Goal: Transaction & Acquisition: Book appointment/travel/reservation

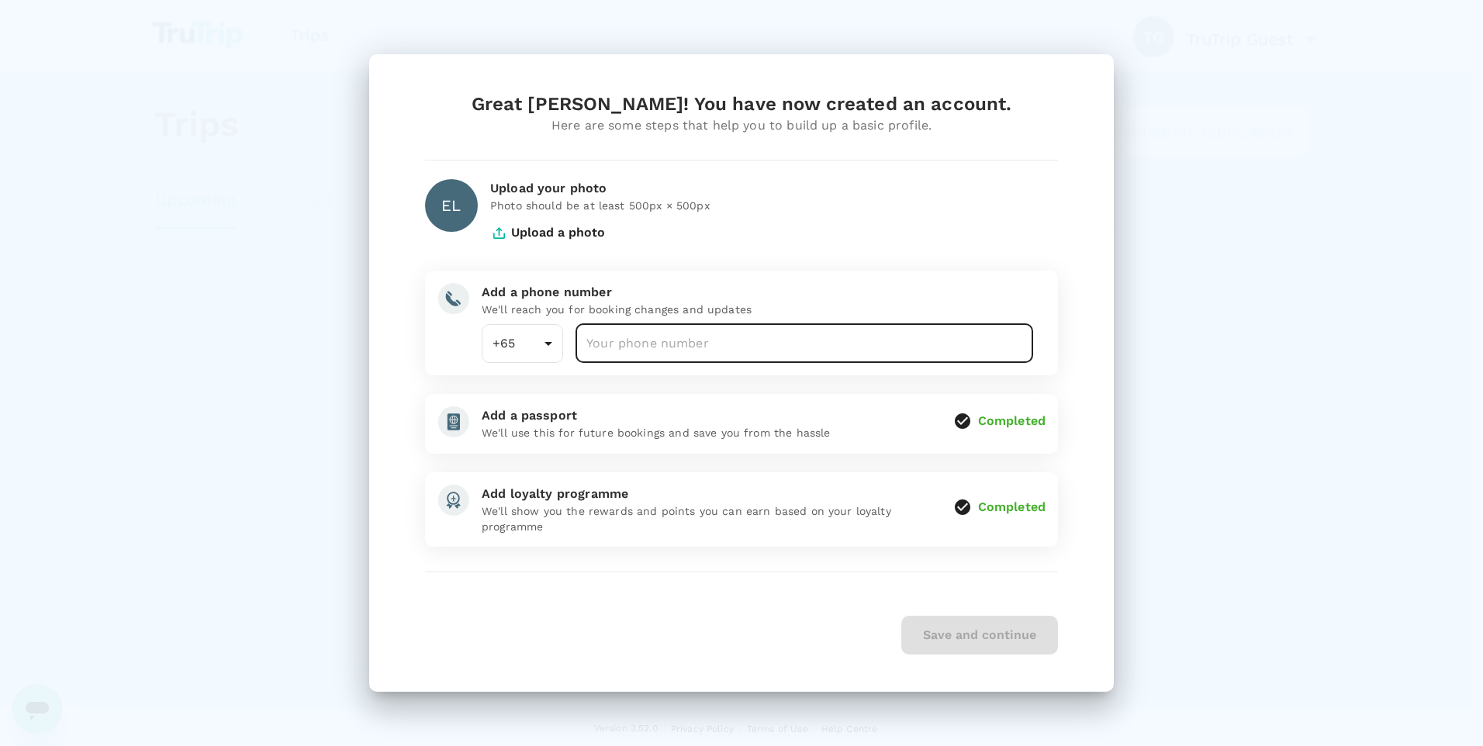
click at [758, 353] on input "number" at bounding box center [804, 343] width 458 height 39
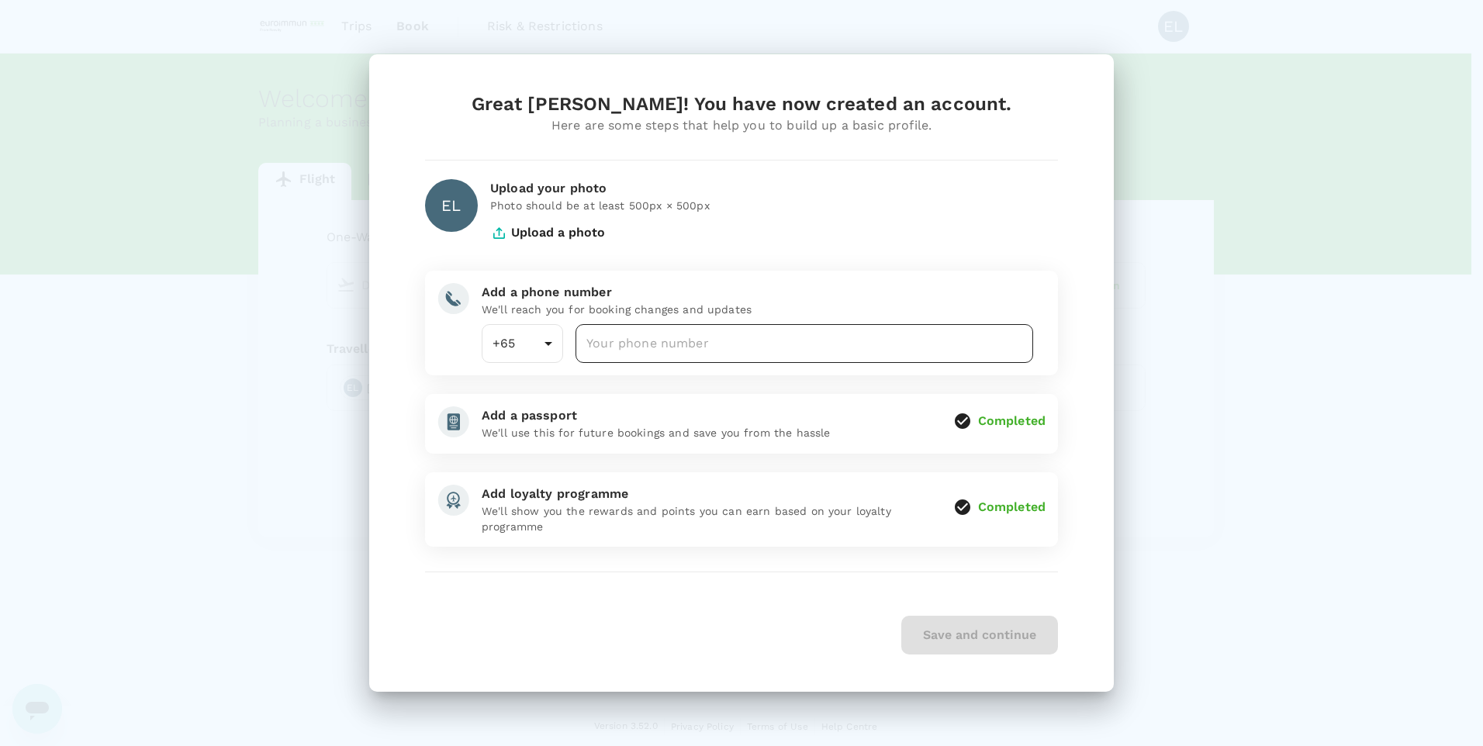
click at [756, 354] on input "number" at bounding box center [804, 343] width 458 height 39
type input "96411691"
click at [1010, 637] on button "Save and continue" at bounding box center [979, 635] width 157 height 39
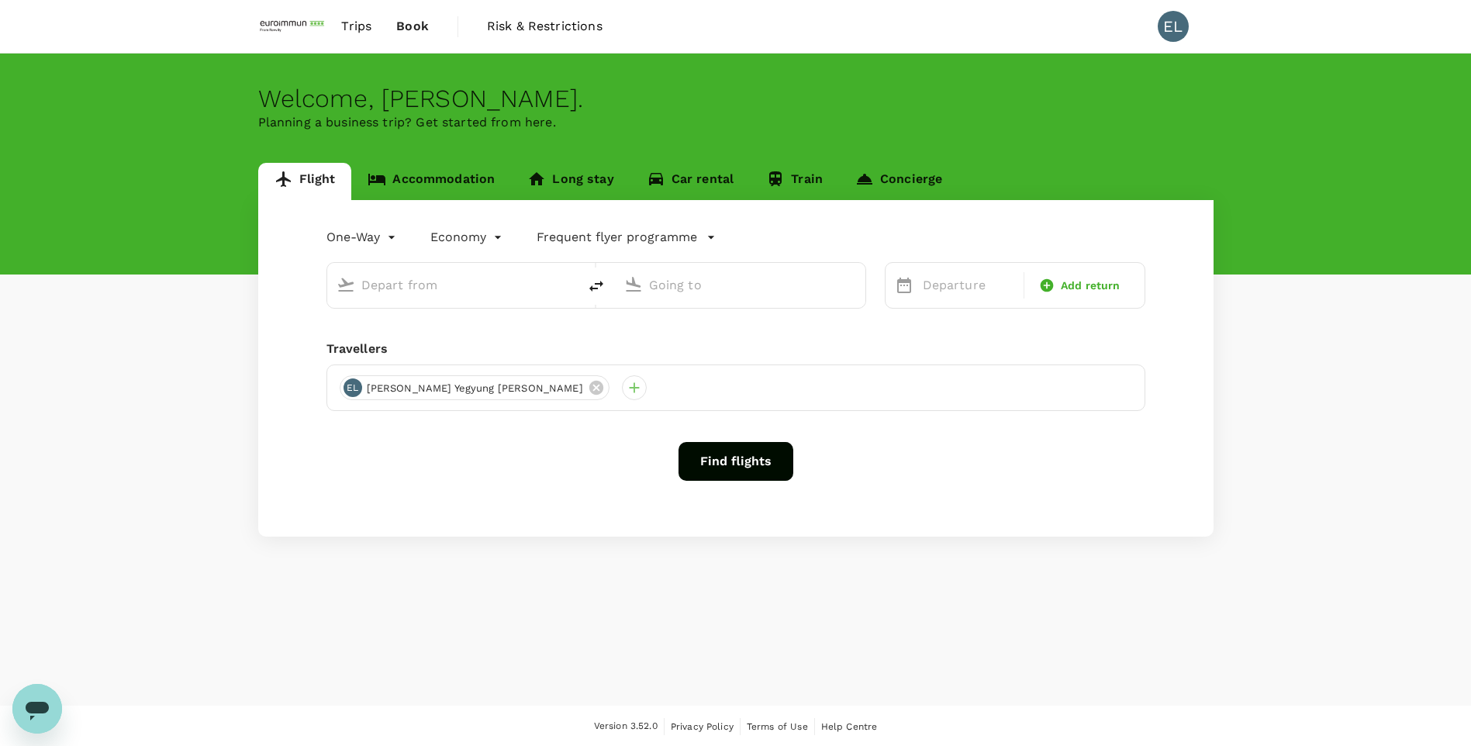
click at [451, 295] on input "text" at bounding box center [453, 285] width 184 height 24
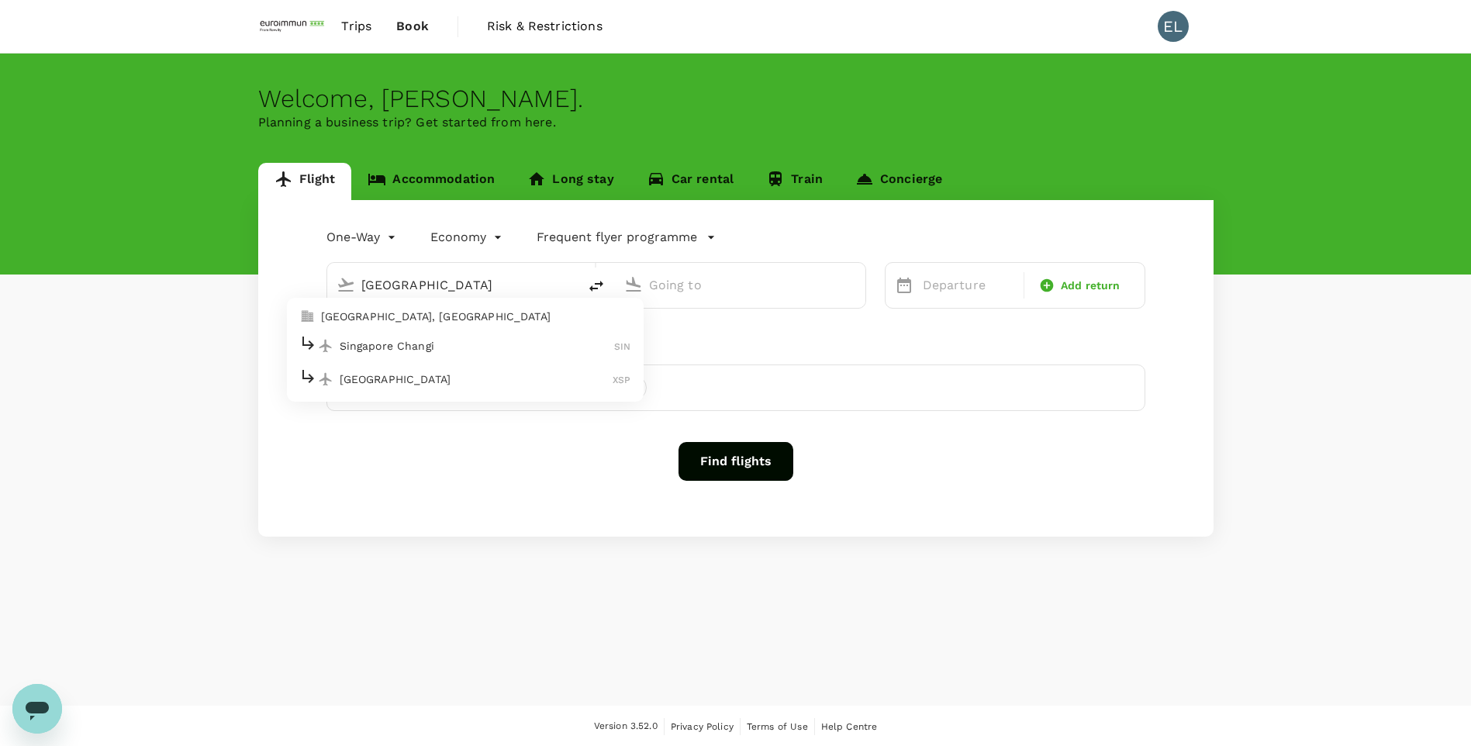
click at [447, 348] on p "Singapore Changi" at bounding box center [477, 346] width 275 height 16
type input "Singapore Changi (SIN)"
click at [794, 275] on input "text" at bounding box center [741, 285] width 184 height 24
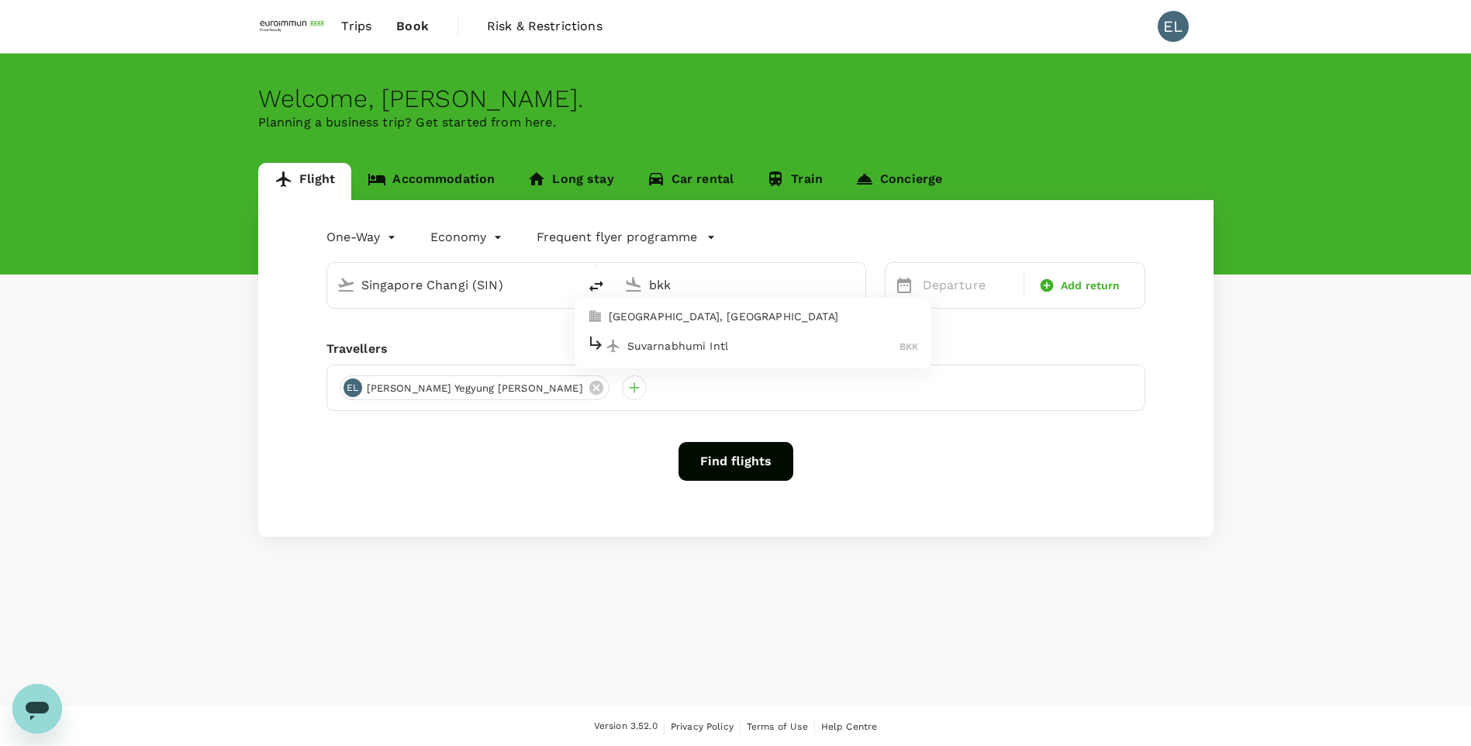
click at [759, 346] on p "Suvarnabhumi Intl" at bounding box center [763, 346] width 273 height 16
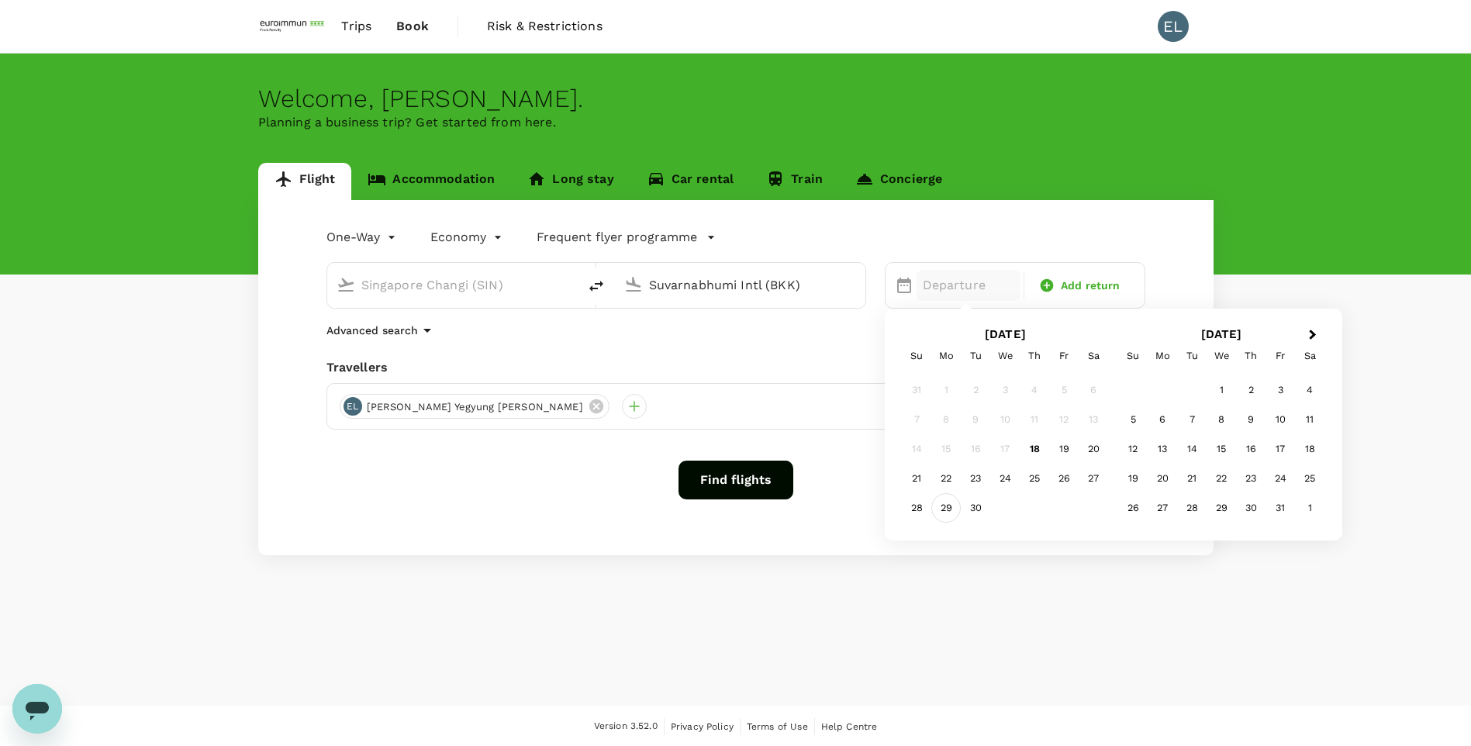
type input "Suvarnabhumi Intl (BKK)"
click at [955, 513] on div "29" at bounding box center [945, 507] width 29 height 29
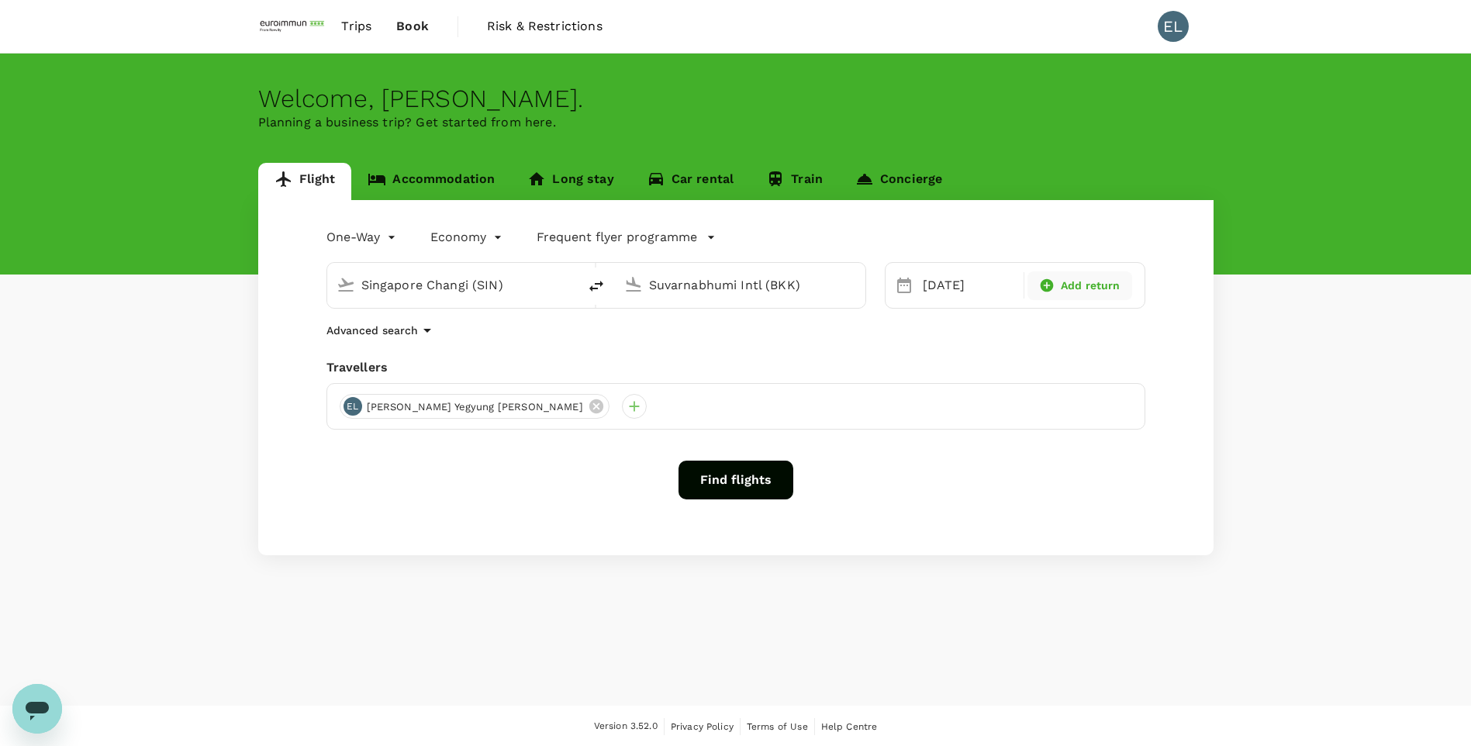
click at [1078, 282] on span "Add return" at bounding box center [1091, 286] width 60 height 16
type input "roundtrip"
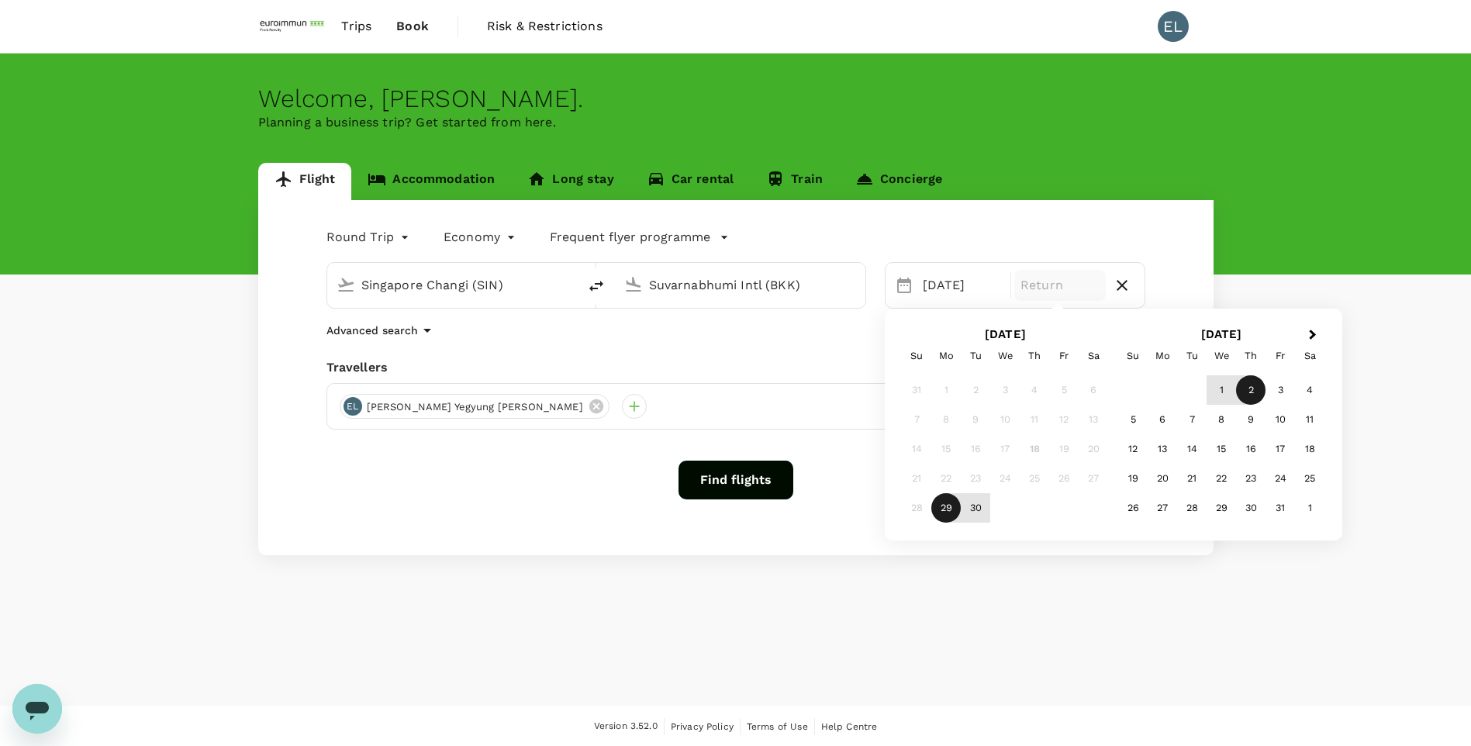
click at [1256, 392] on div "2" at bounding box center [1250, 389] width 29 height 29
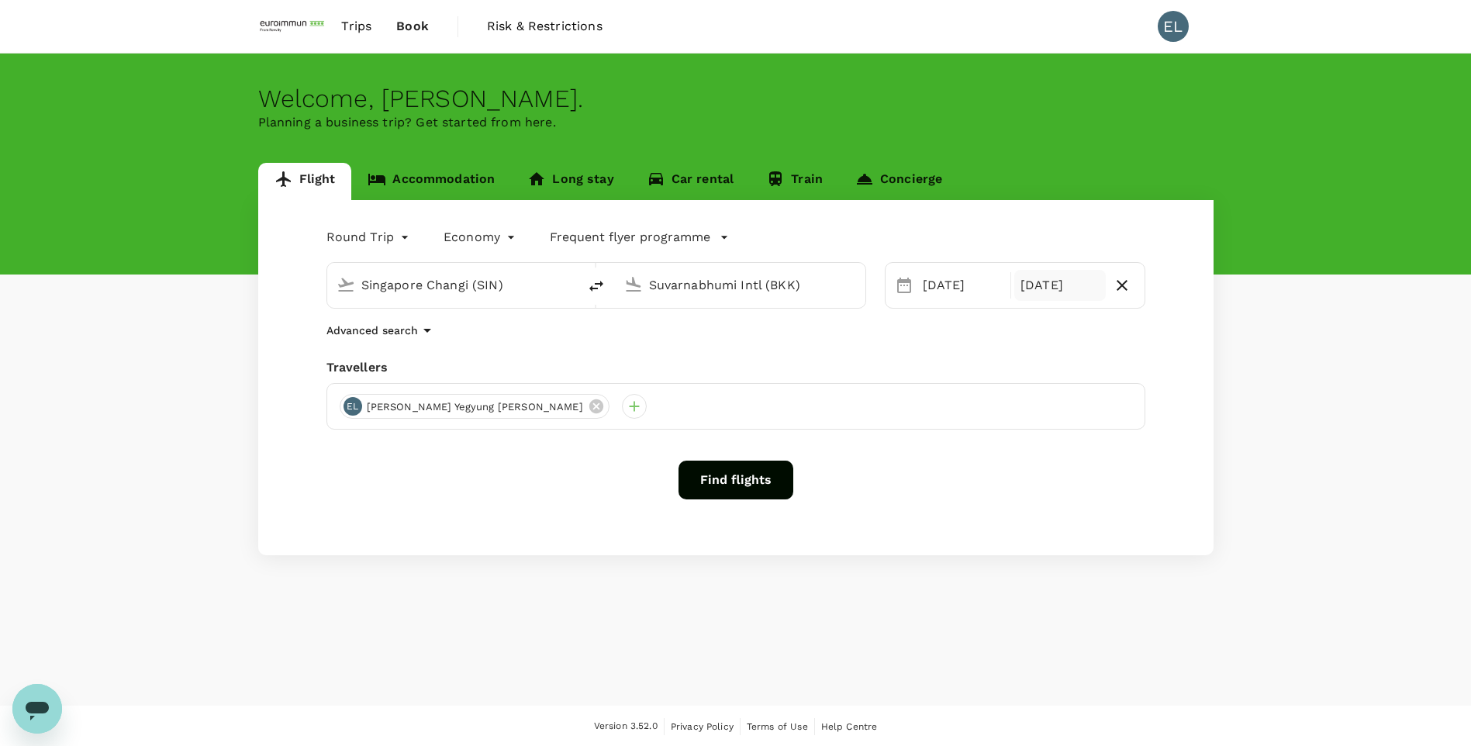
click at [720, 480] on button "Find flights" at bounding box center [736, 480] width 115 height 39
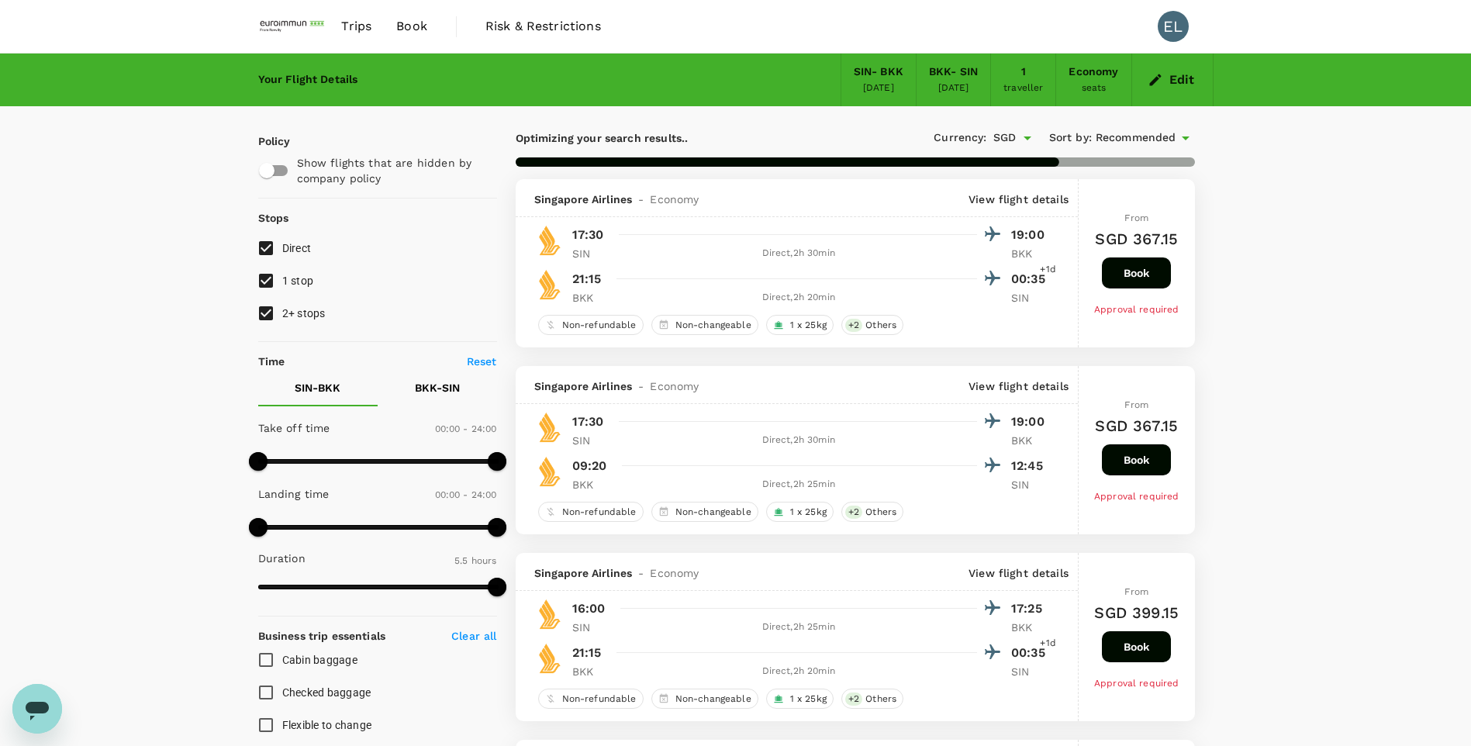
type input "445"
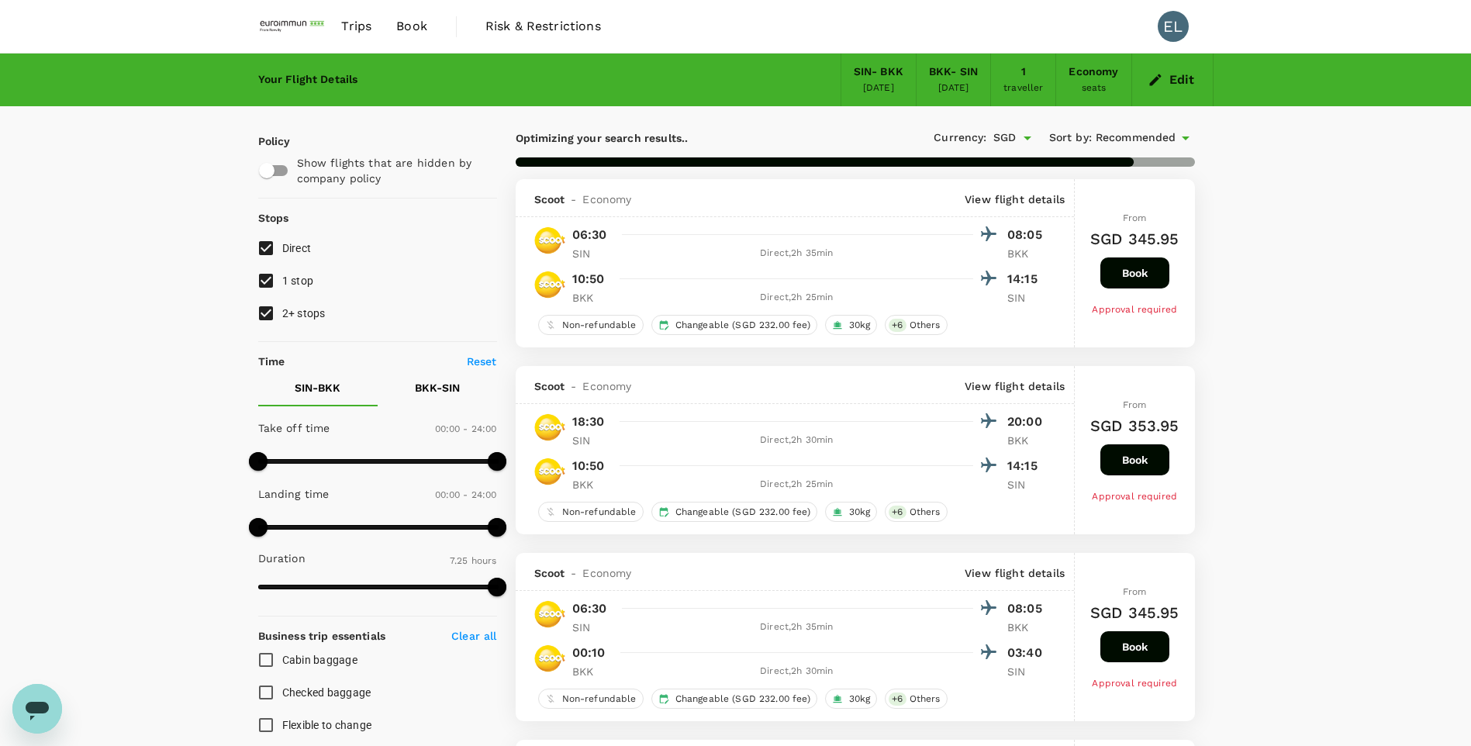
click at [257, 268] on input "1 stop" at bounding box center [266, 280] width 33 height 33
checkbox input "false"
click at [270, 308] on input "2+ stops" at bounding box center [266, 313] width 33 height 33
checkbox input "false"
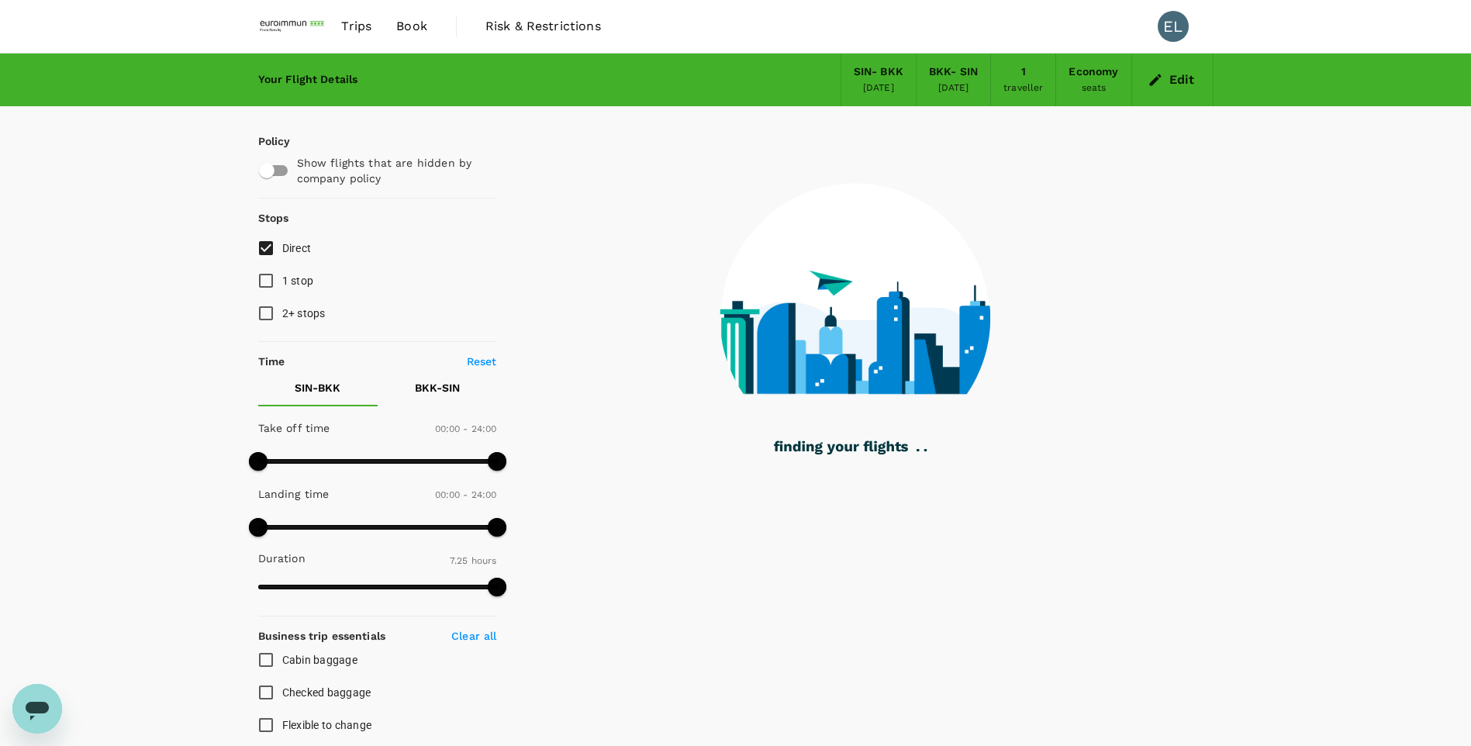
type input "660"
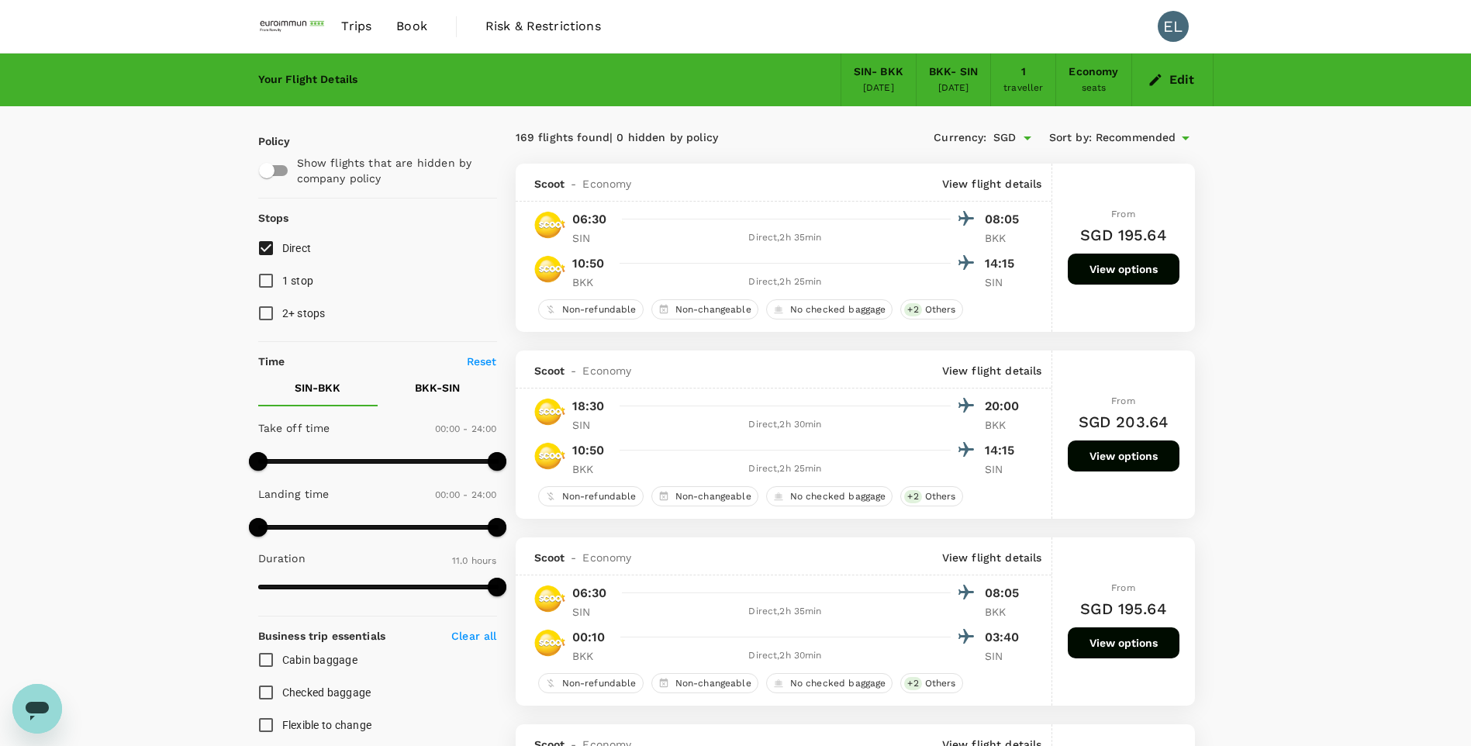
click at [1186, 130] on icon at bounding box center [1185, 138] width 19 height 19
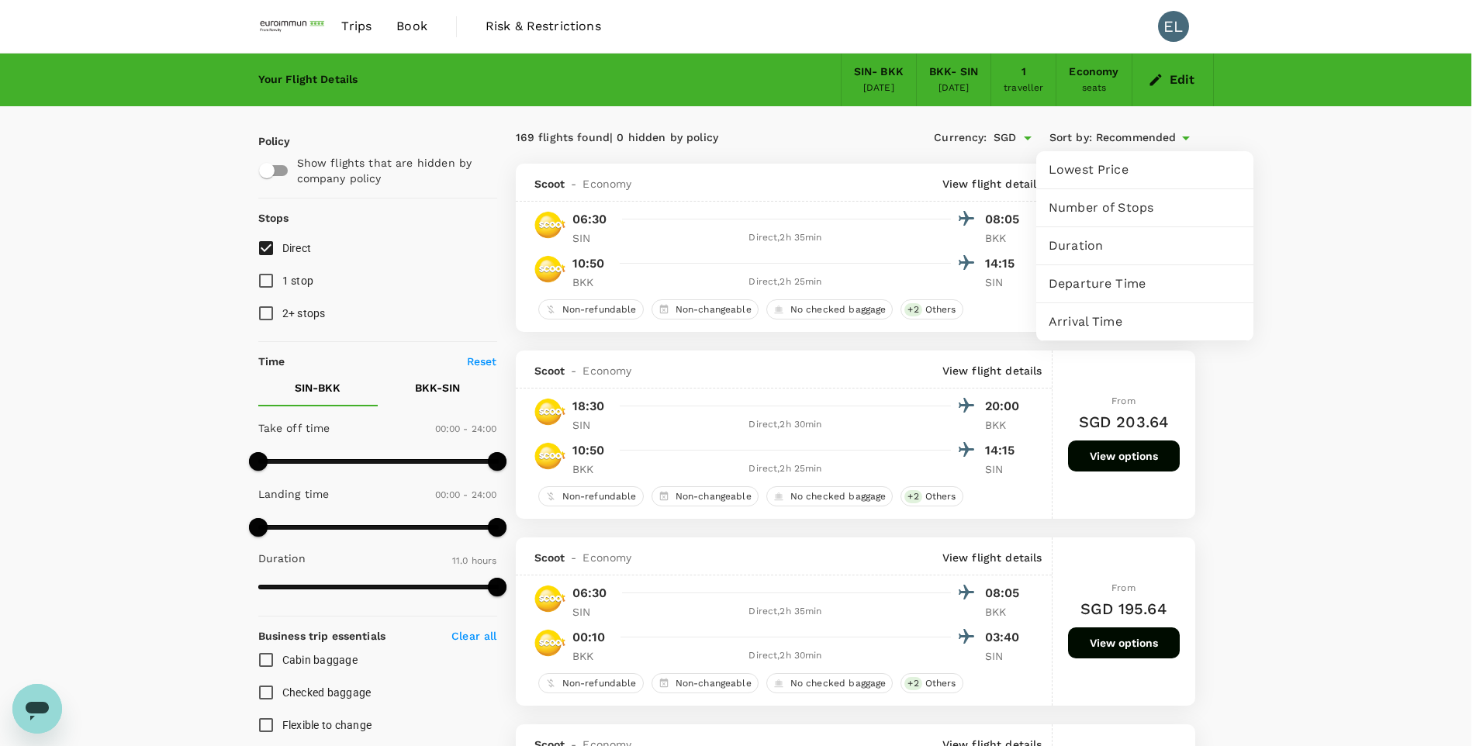
click at [1312, 232] on div at bounding box center [741, 373] width 1483 height 746
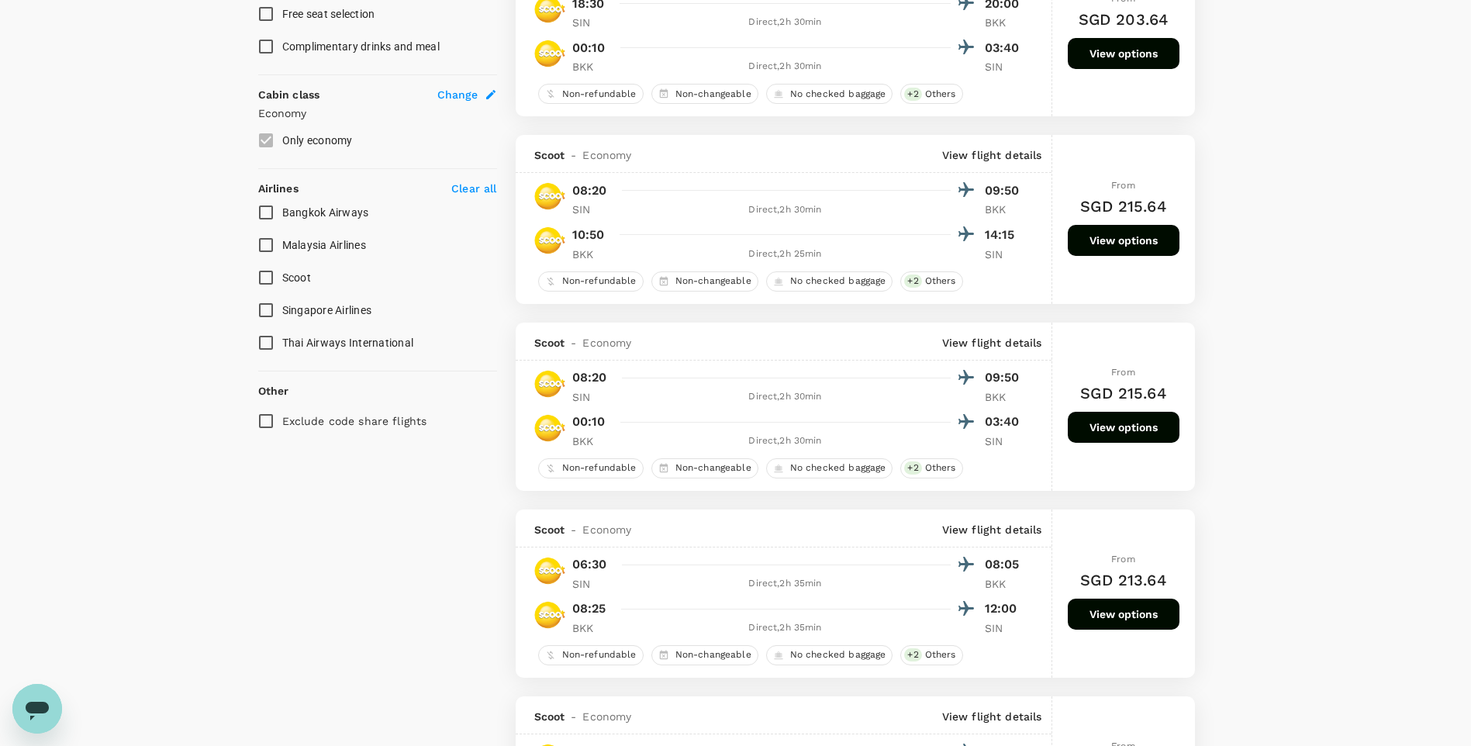
scroll to position [775, 0]
click at [334, 309] on span "Singapore Airlines" at bounding box center [327, 311] width 90 height 12
click at [282, 309] on input "Singapore Airlines" at bounding box center [266, 311] width 33 height 33
checkbox input "true"
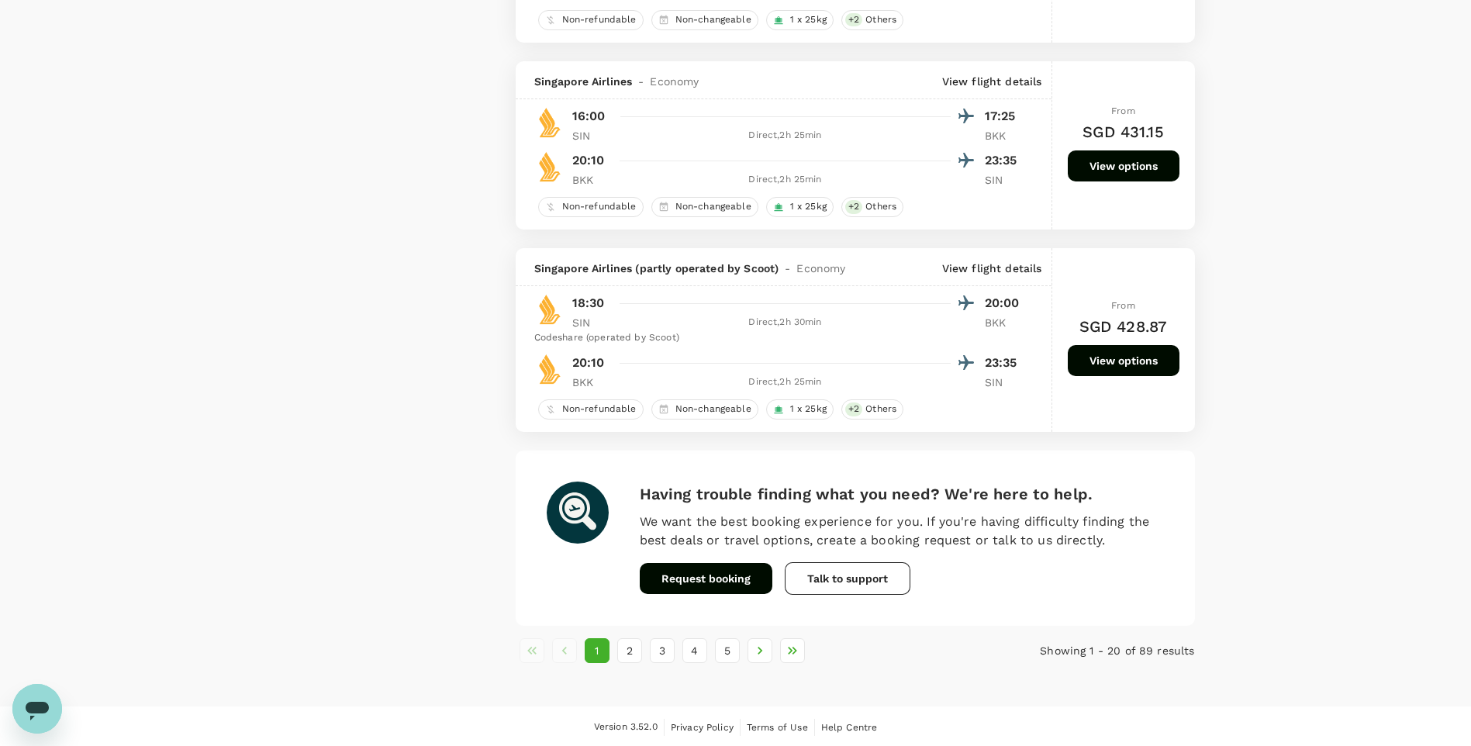
scroll to position [3578, 0]
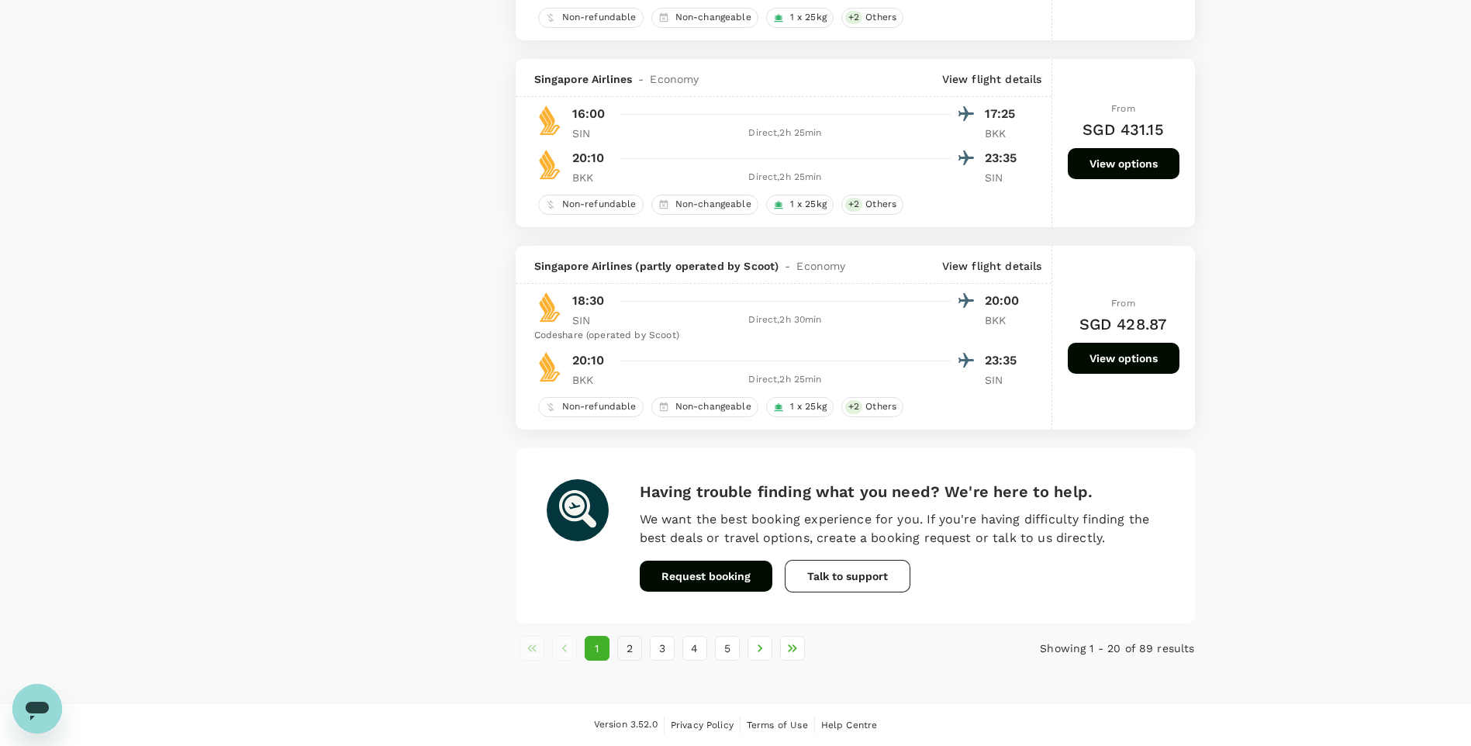
click at [634, 645] on button "2" at bounding box center [629, 648] width 25 height 25
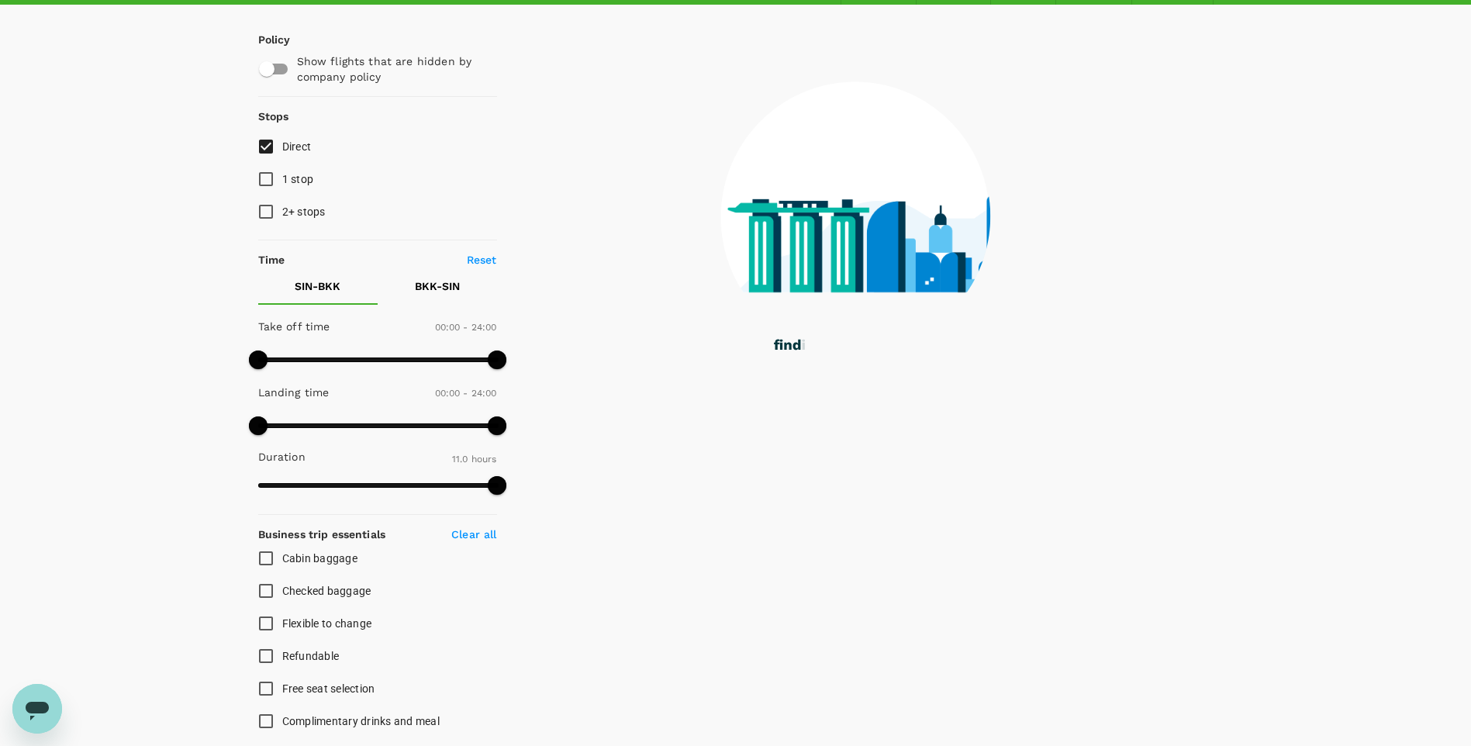
scroll to position [0, 0]
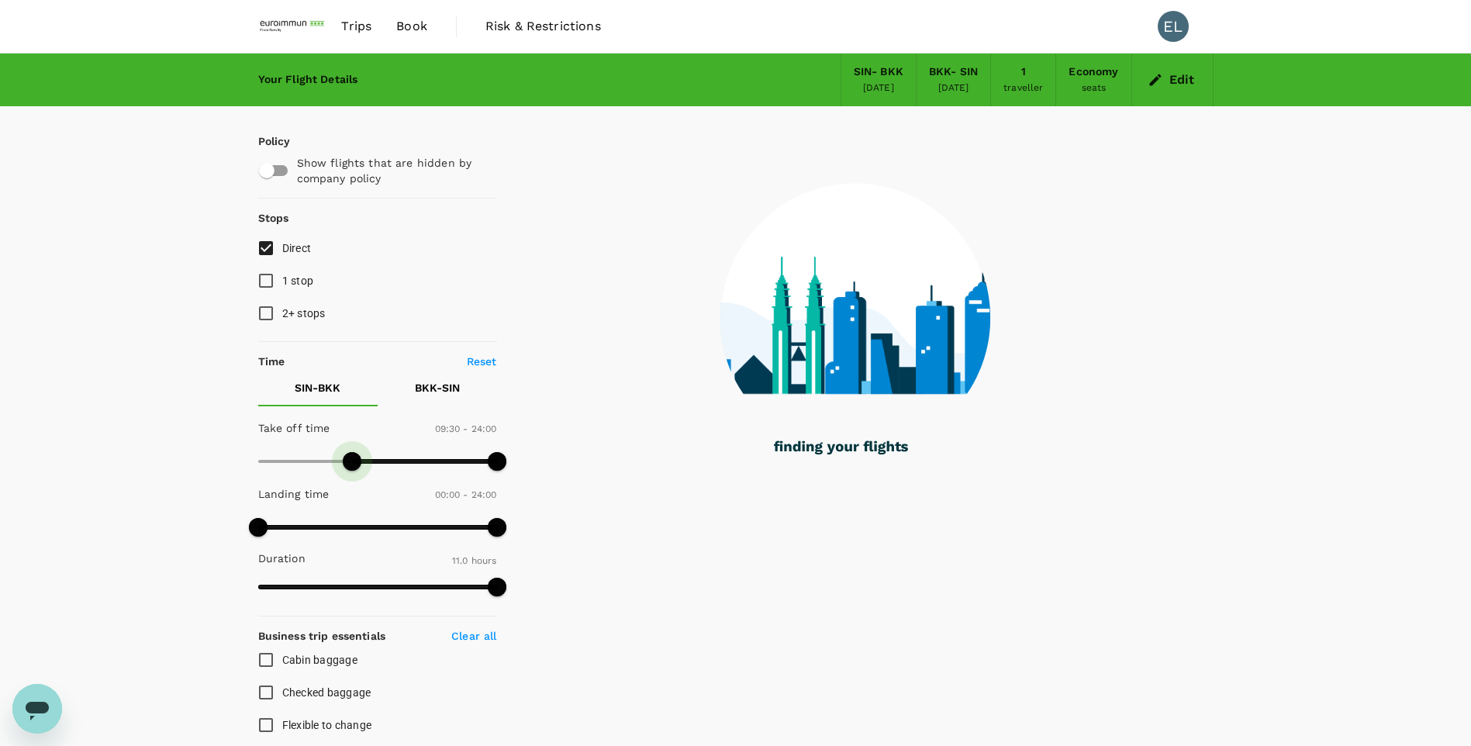
type input "600"
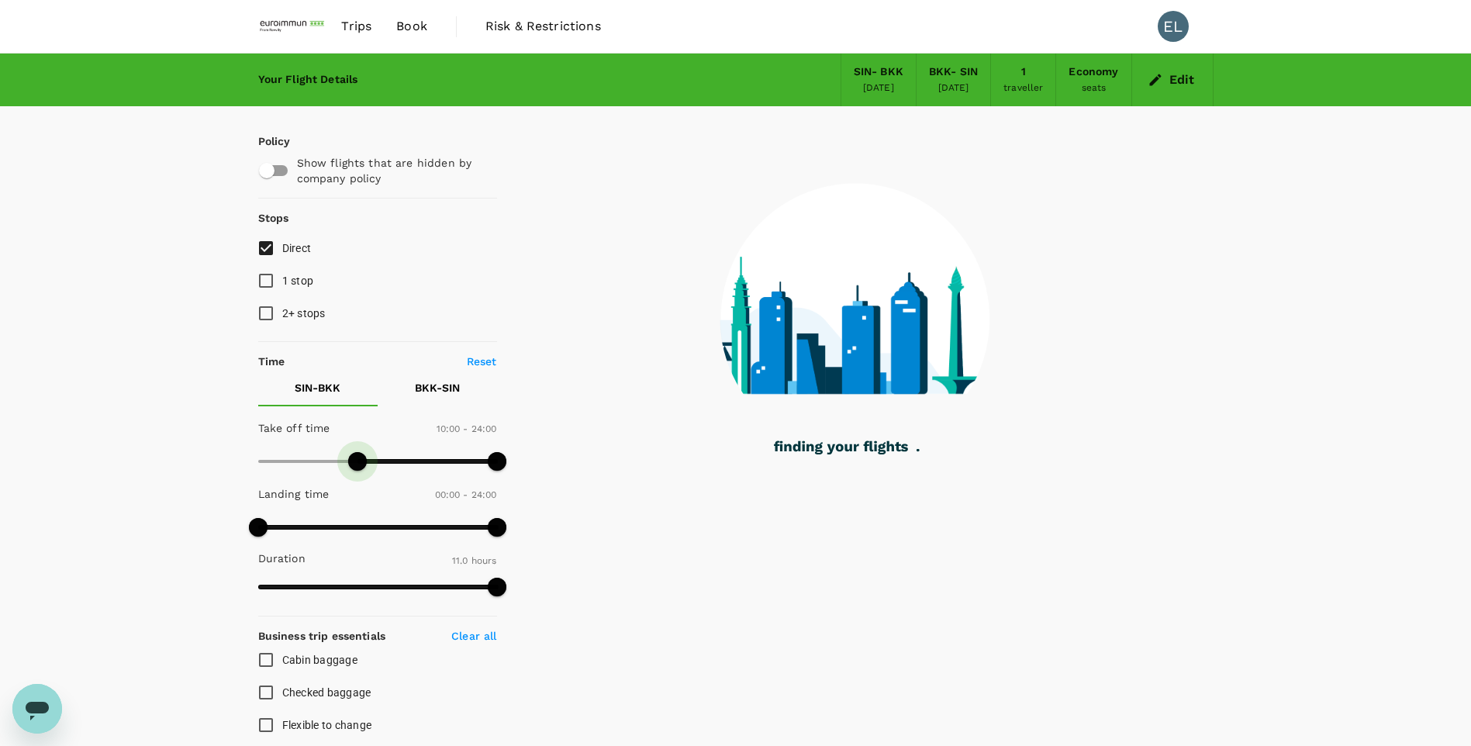
drag, startPoint x: 255, startPoint y: 460, endPoint x: 359, endPoint y: 455, distance: 104.0
click at [359, 455] on span at bounding box center [357, 461] width 19 height 19
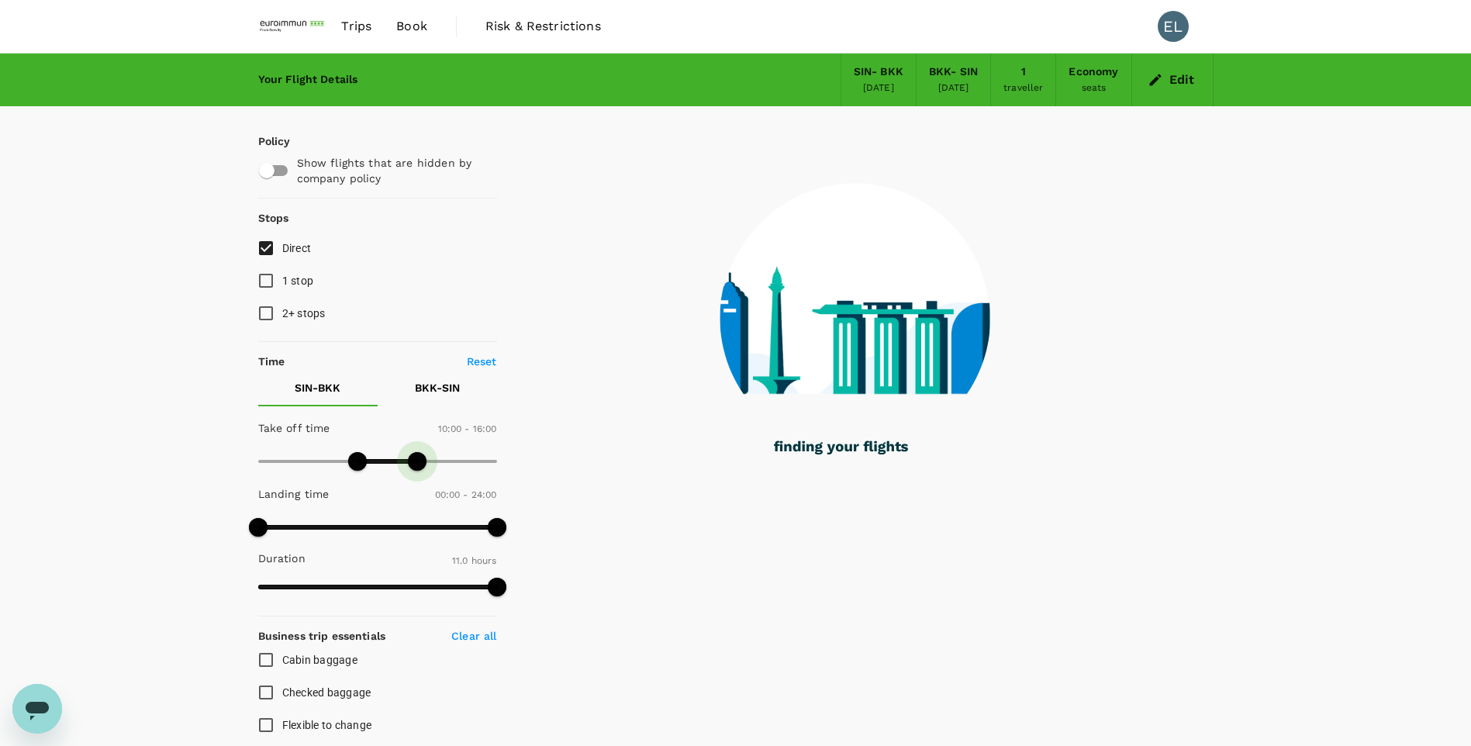
type input "900"
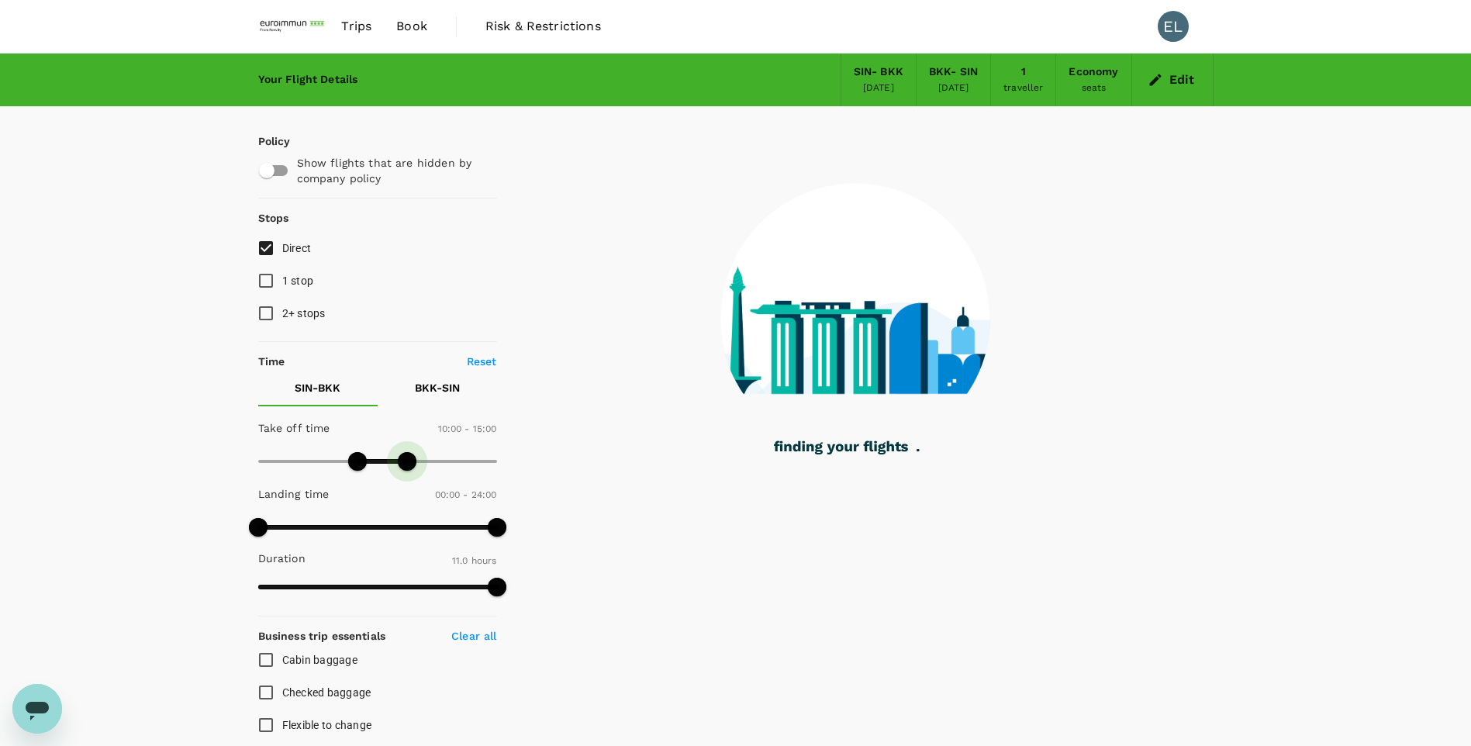
drag, startPoint x: 499, startPoint y: 457, endPoint x: 407, endPoint y: 455, distance: 91.5
click at [407, 455] on span at bounding box center [407, 461] width 19 height 19
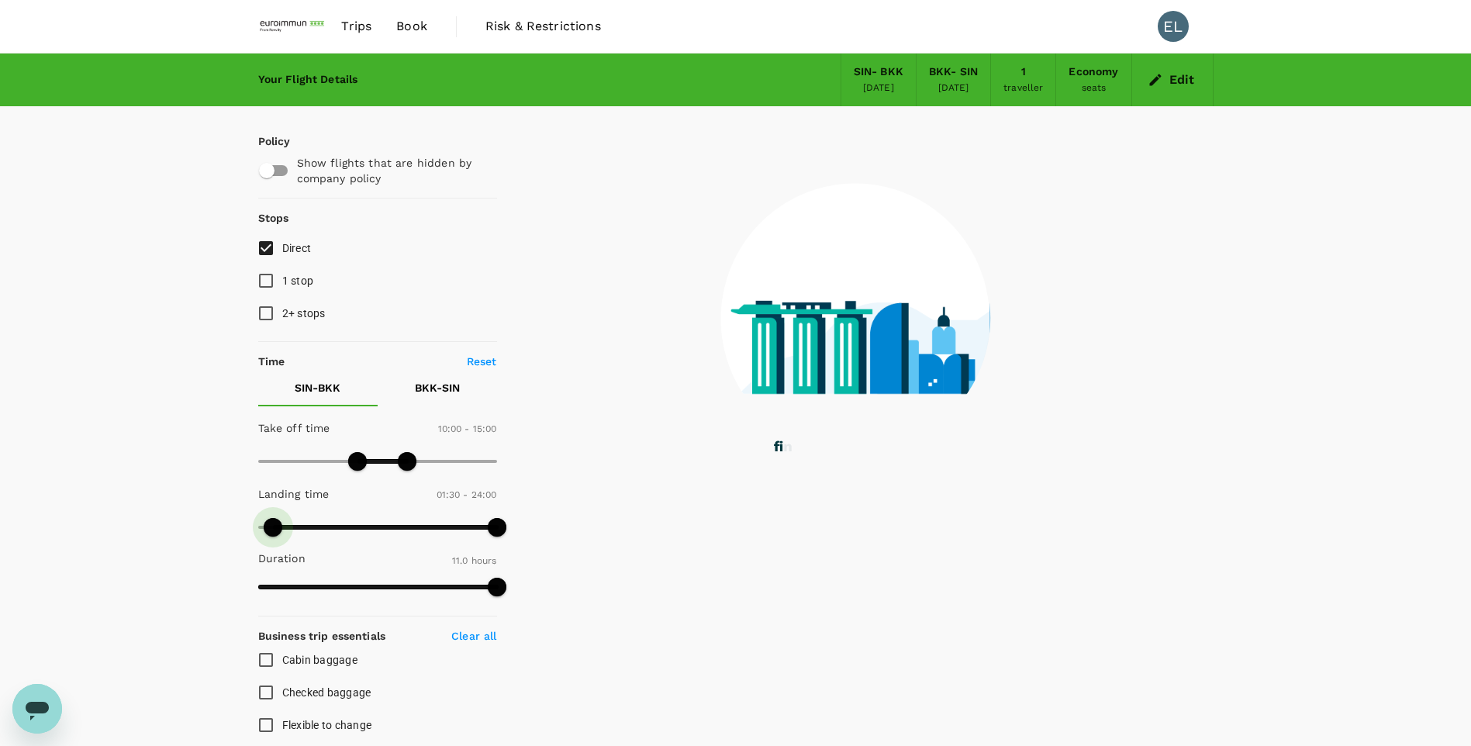
type input "0"
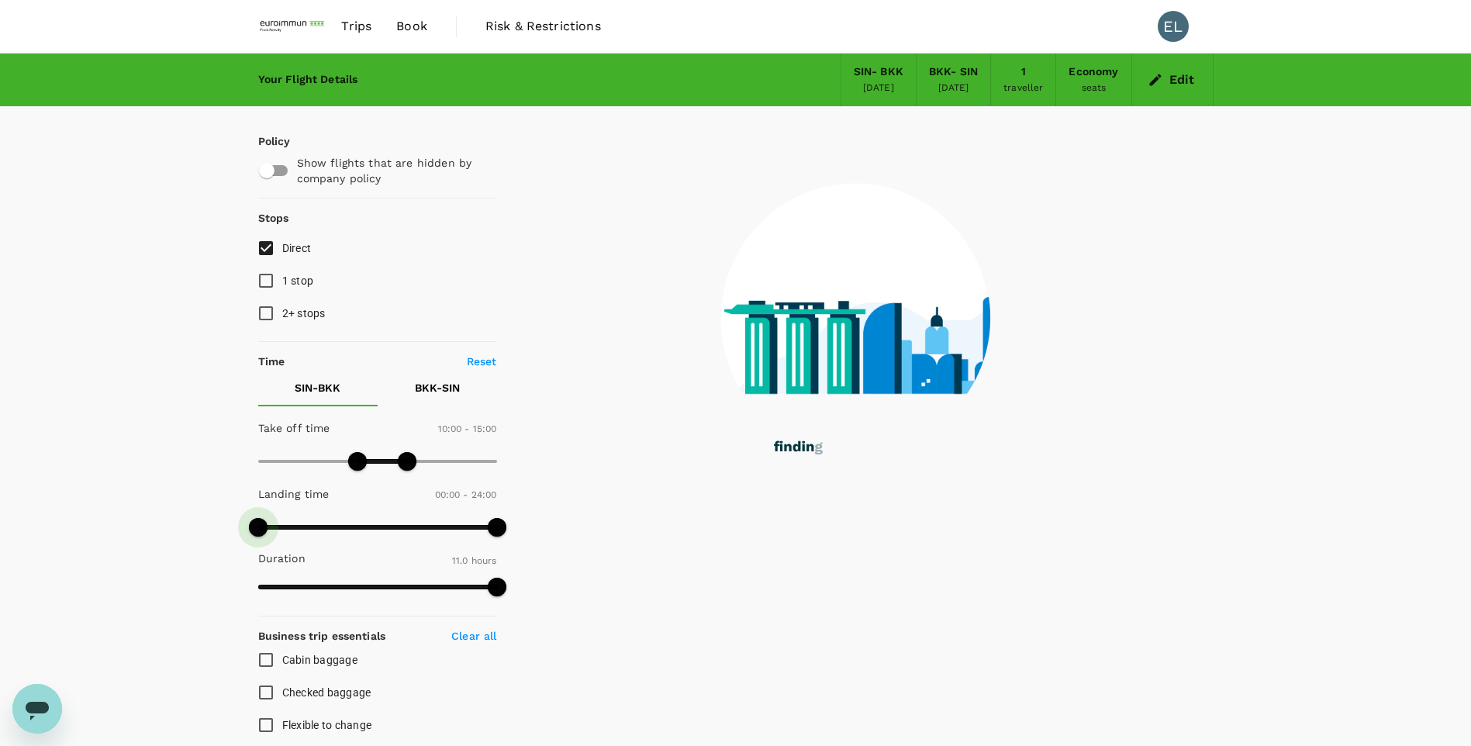
click at [260, 530] on span at bounding box center [258, 527] width 19 height 19
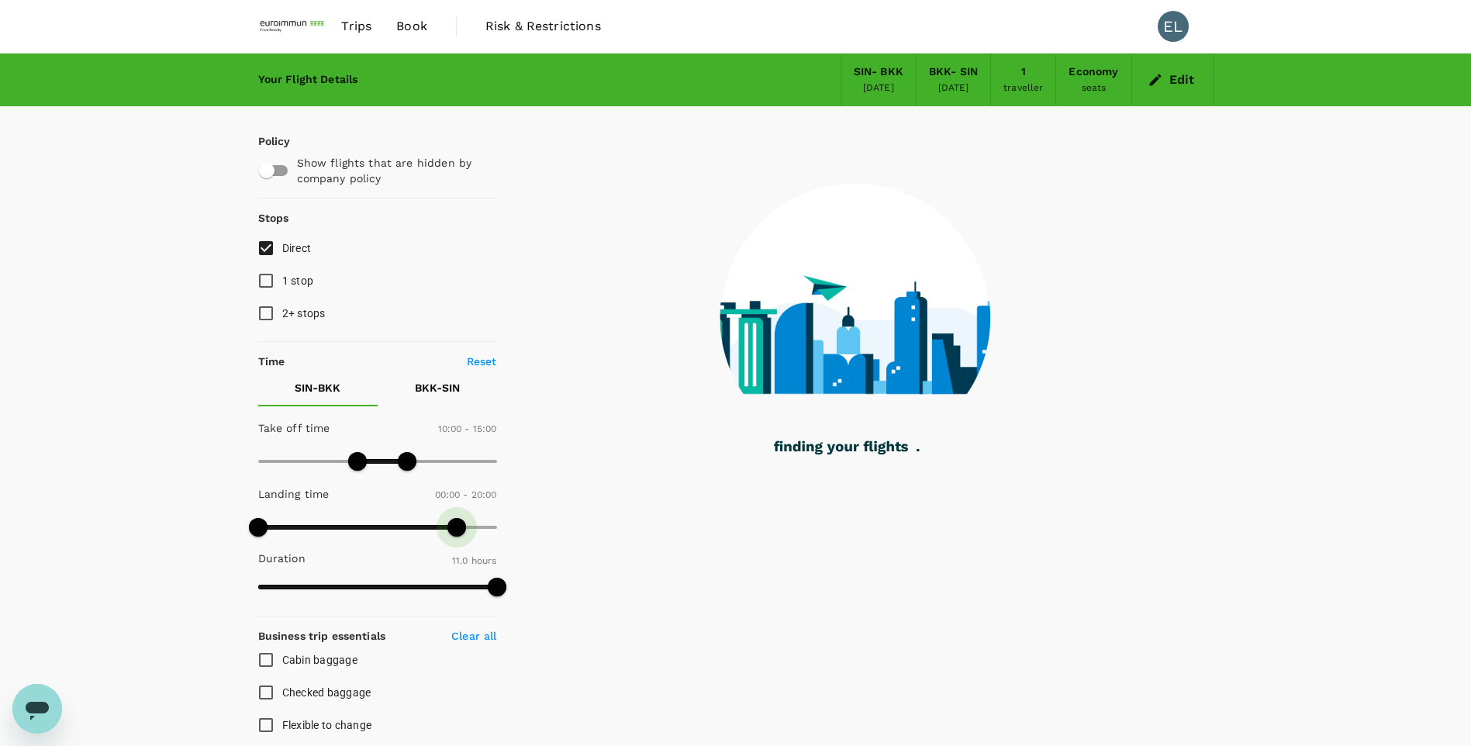
type input "1110"
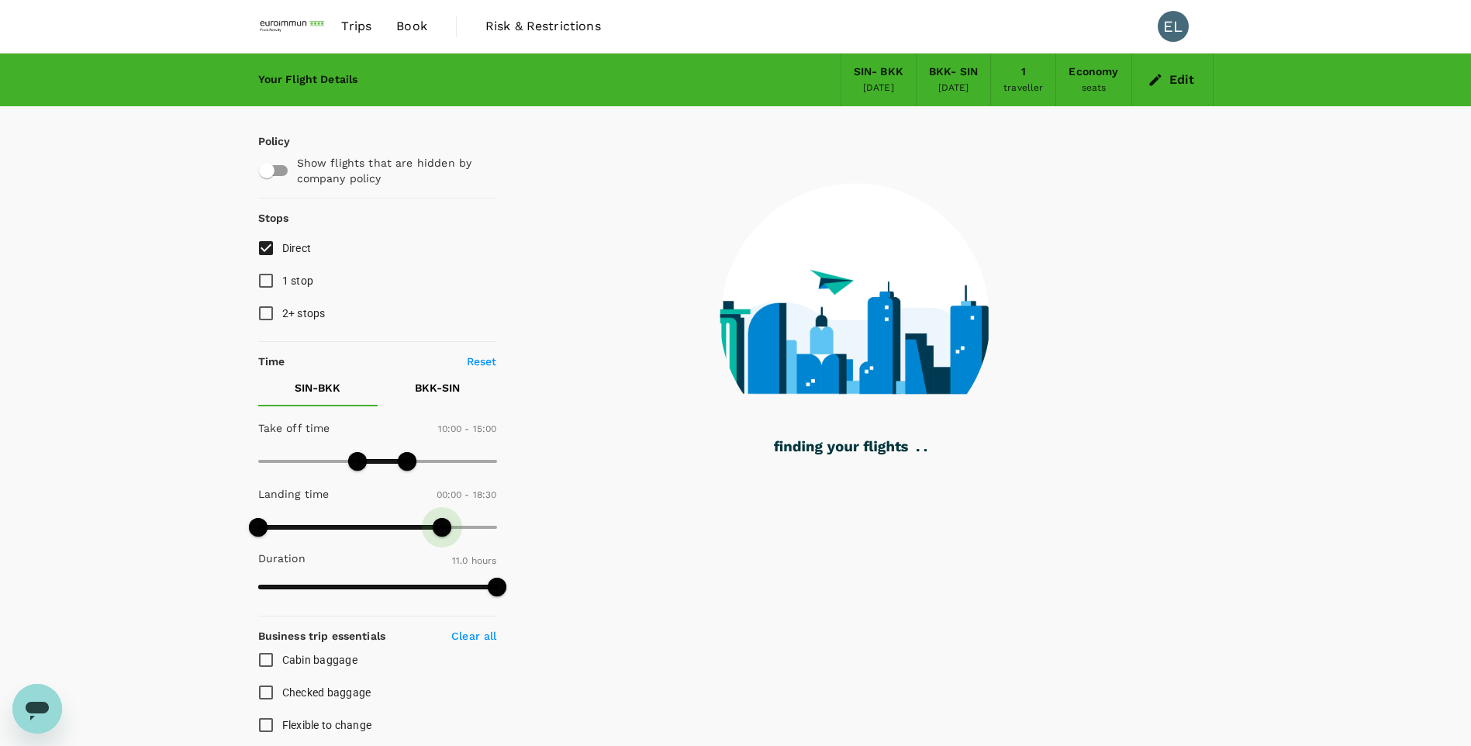
drag, startPoint x: 469, startPoint y: 526, endPoint x: 443, endPoint y: 527, distance: 26.4
click at [443, 527] on span at bounding box center [442, 527] width 19 height 19
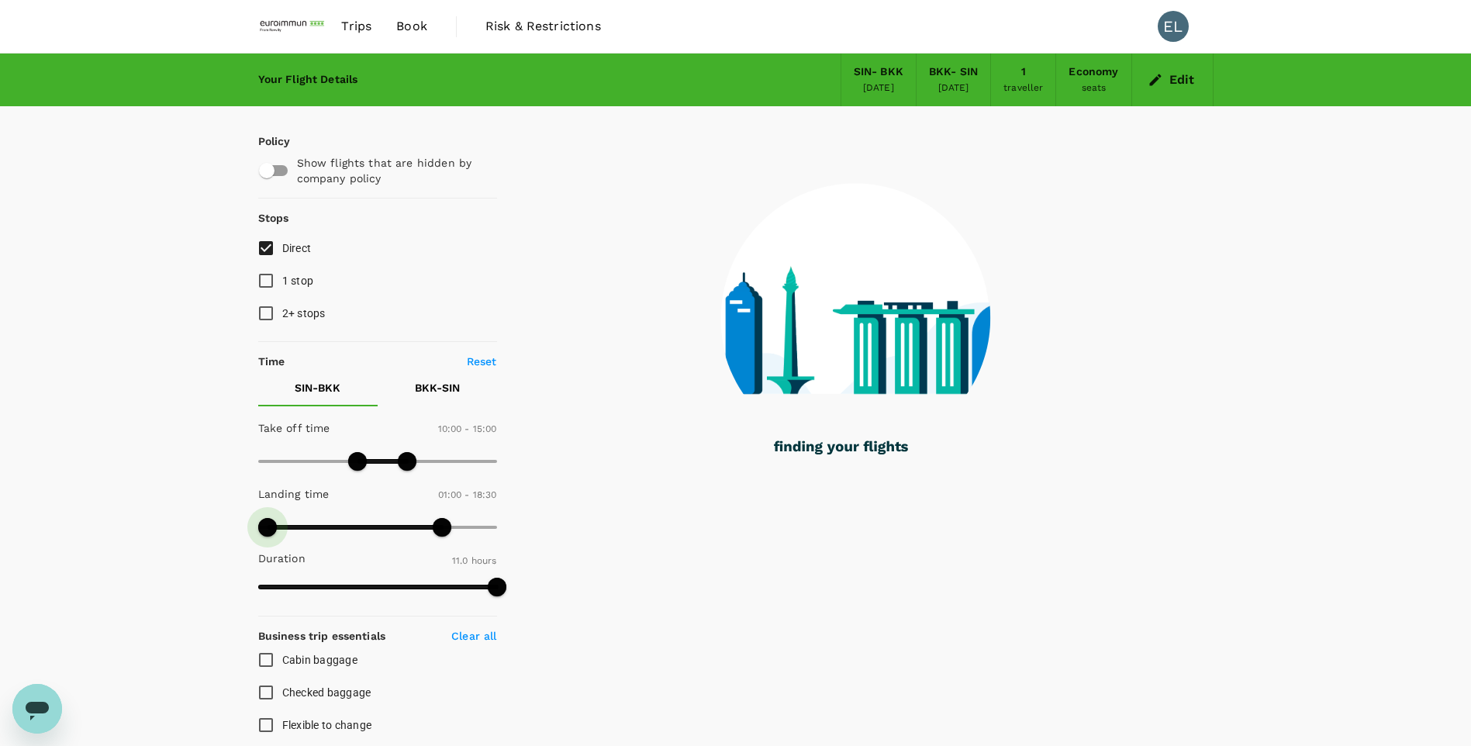
type input "0"
drag, startPoint x: 257, startPoint y: 523, endPoint x: 254, endPoint y: 533, distance: 9.8
click at [258, 533] on span at bounding box center [267, 527] width 19 height 19
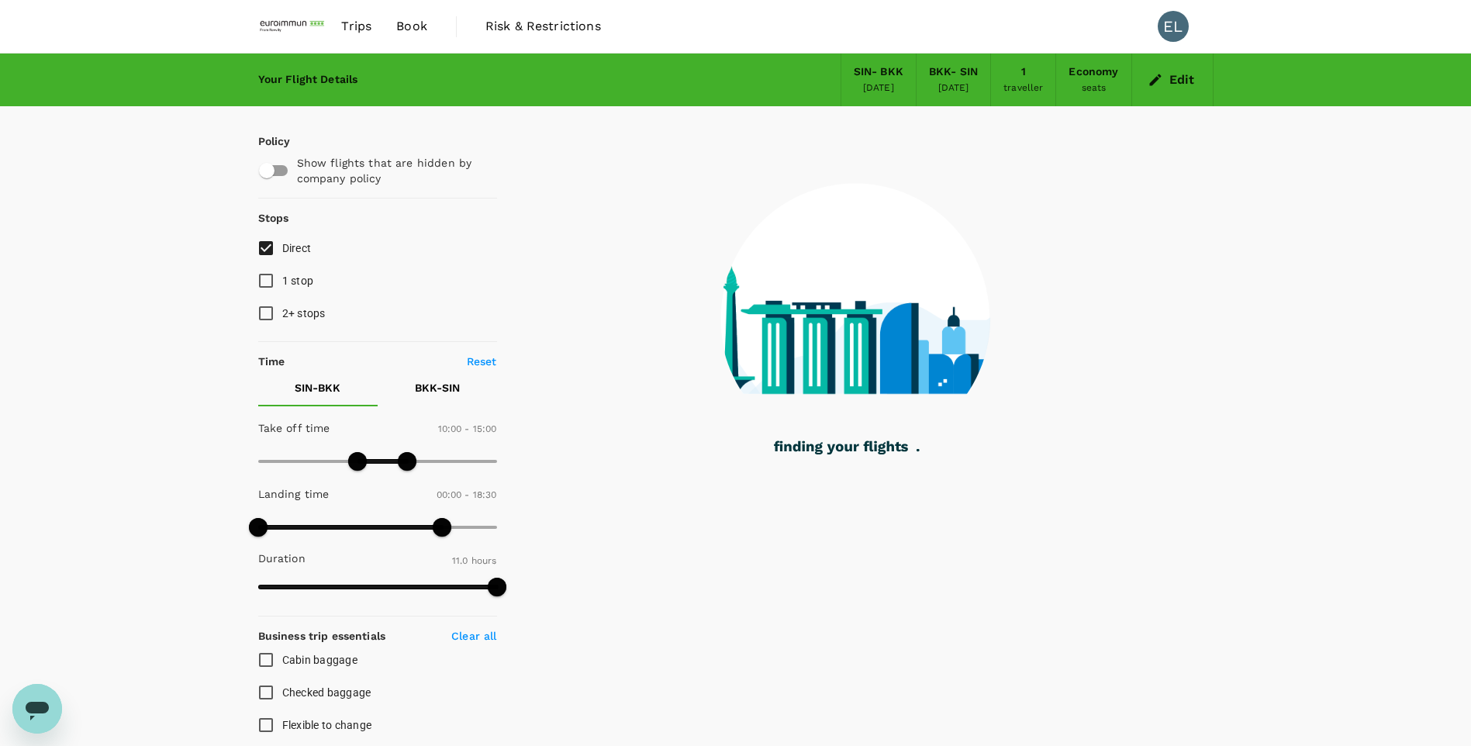
type input "1440"
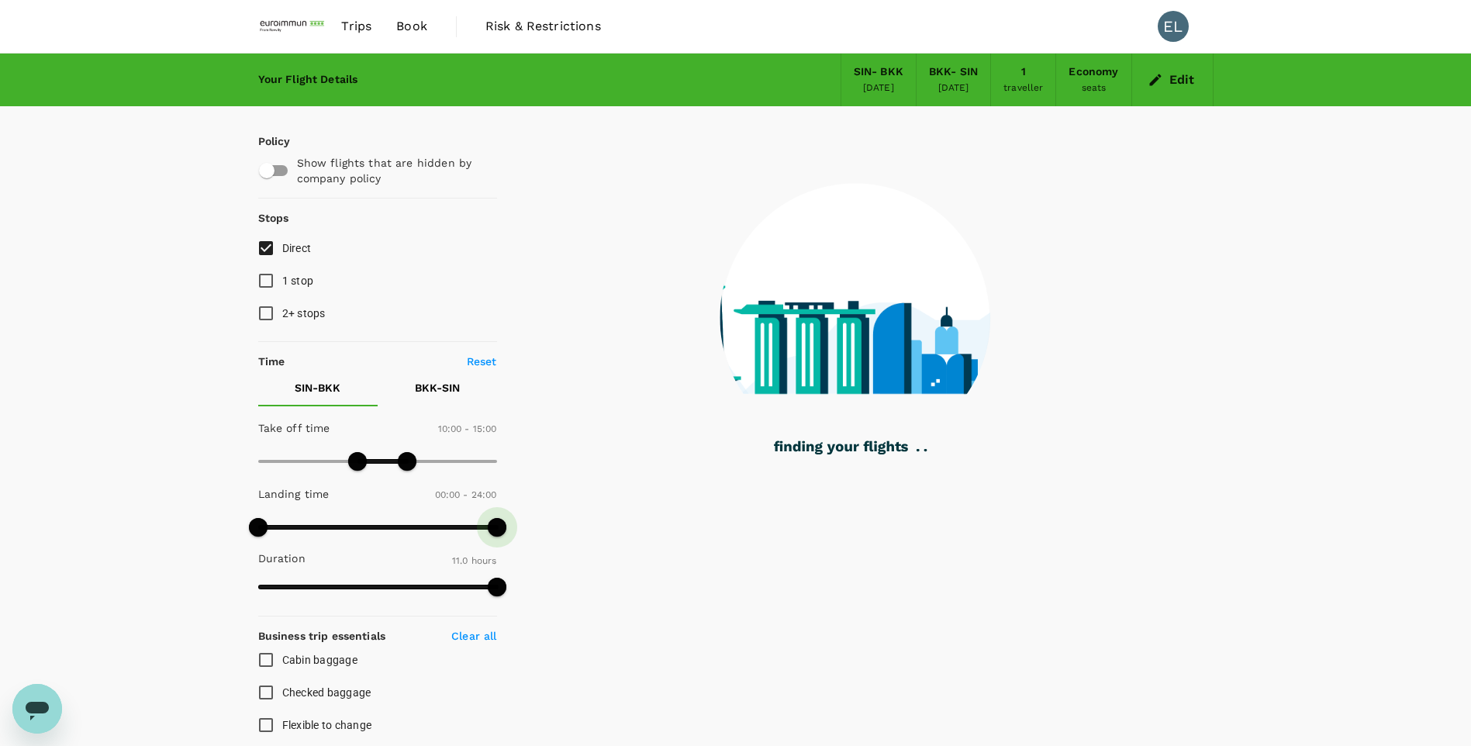
drag, startPoint x: 435, startPoint y: 520, endPoint x: 523, endPoint y: 520, distance: 87.6
click at [523, 520] on div "Policy Show flights that are hidden by company policy Stops Direct 1 stop 2+ st…" at bounding box center [735, 676] width 955 height 1140
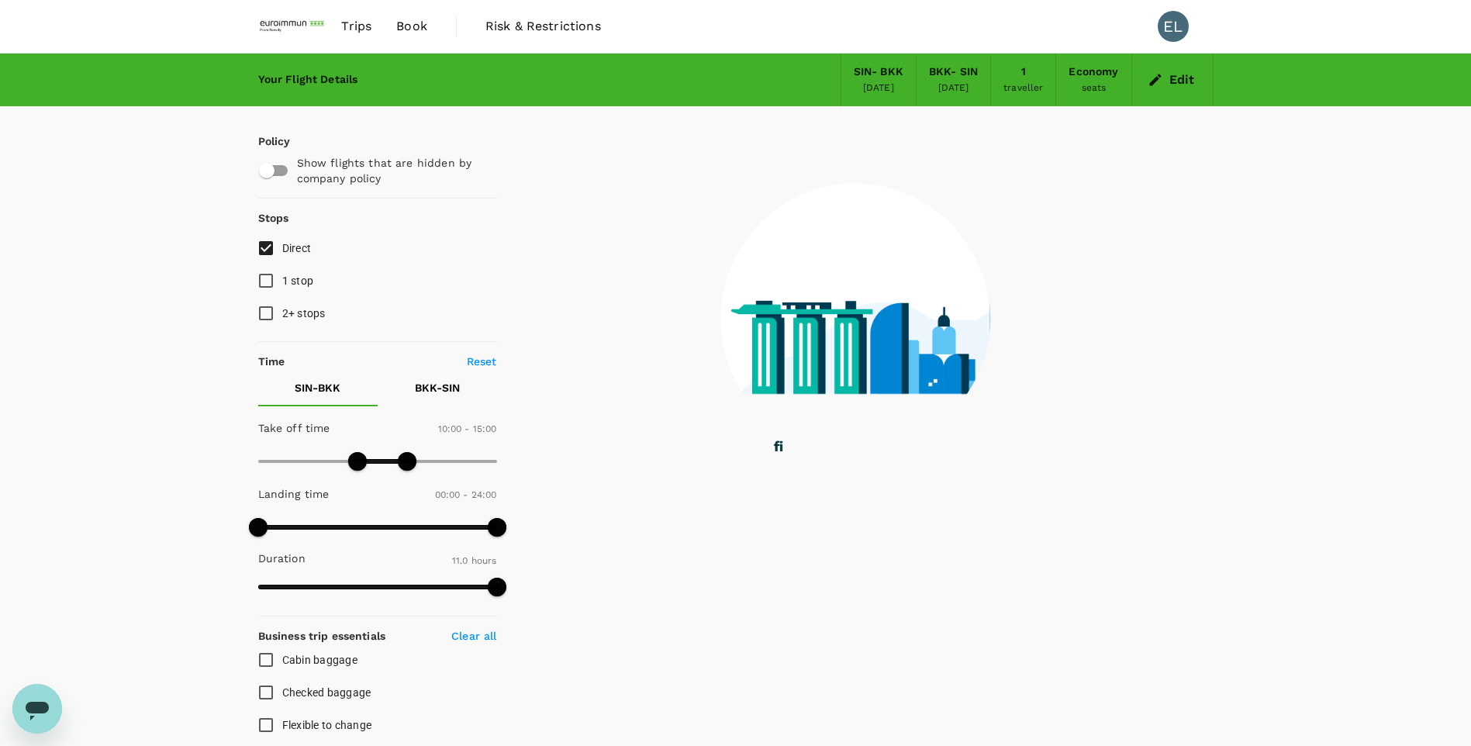
click at [454, 385] on p "BKK - SIN" at bounding box center [437, 388] width 45 height 16
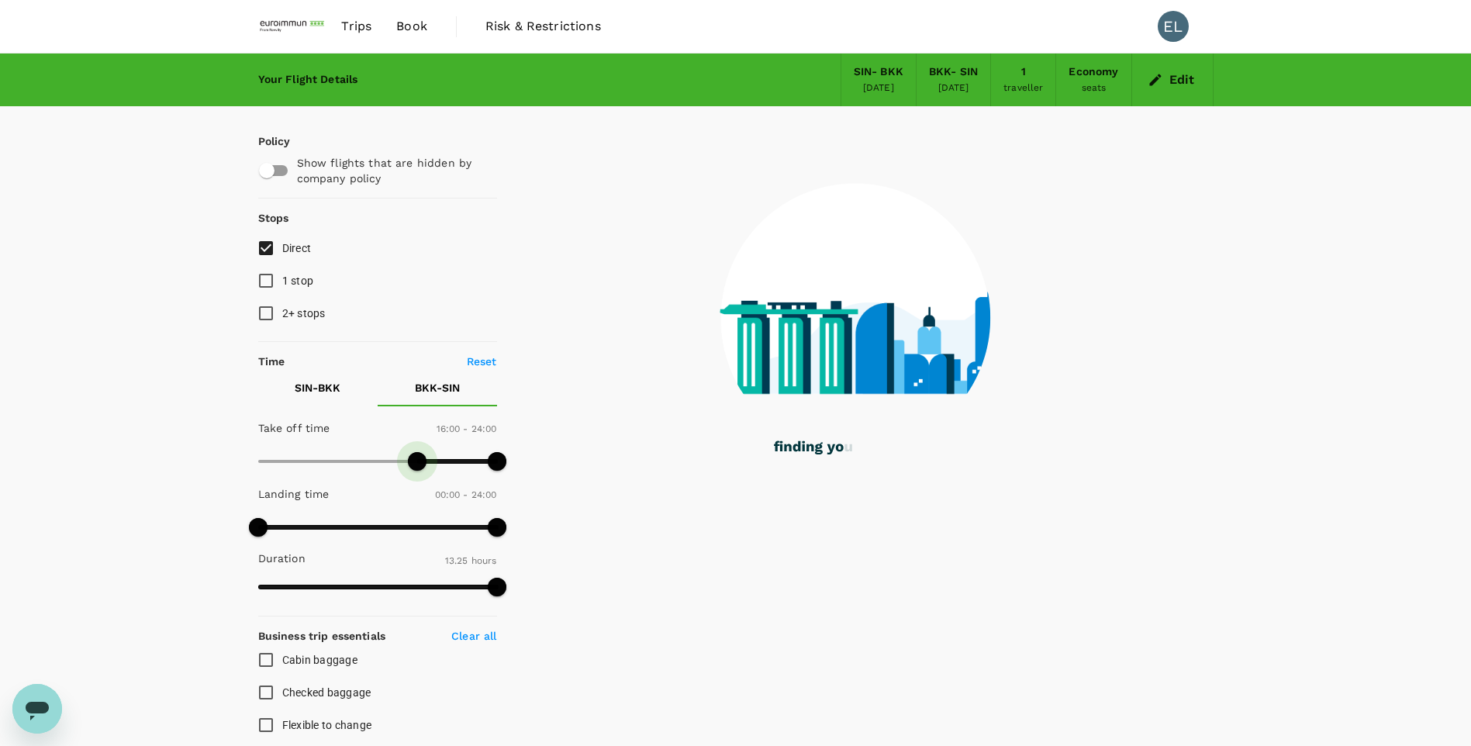
type input "990"
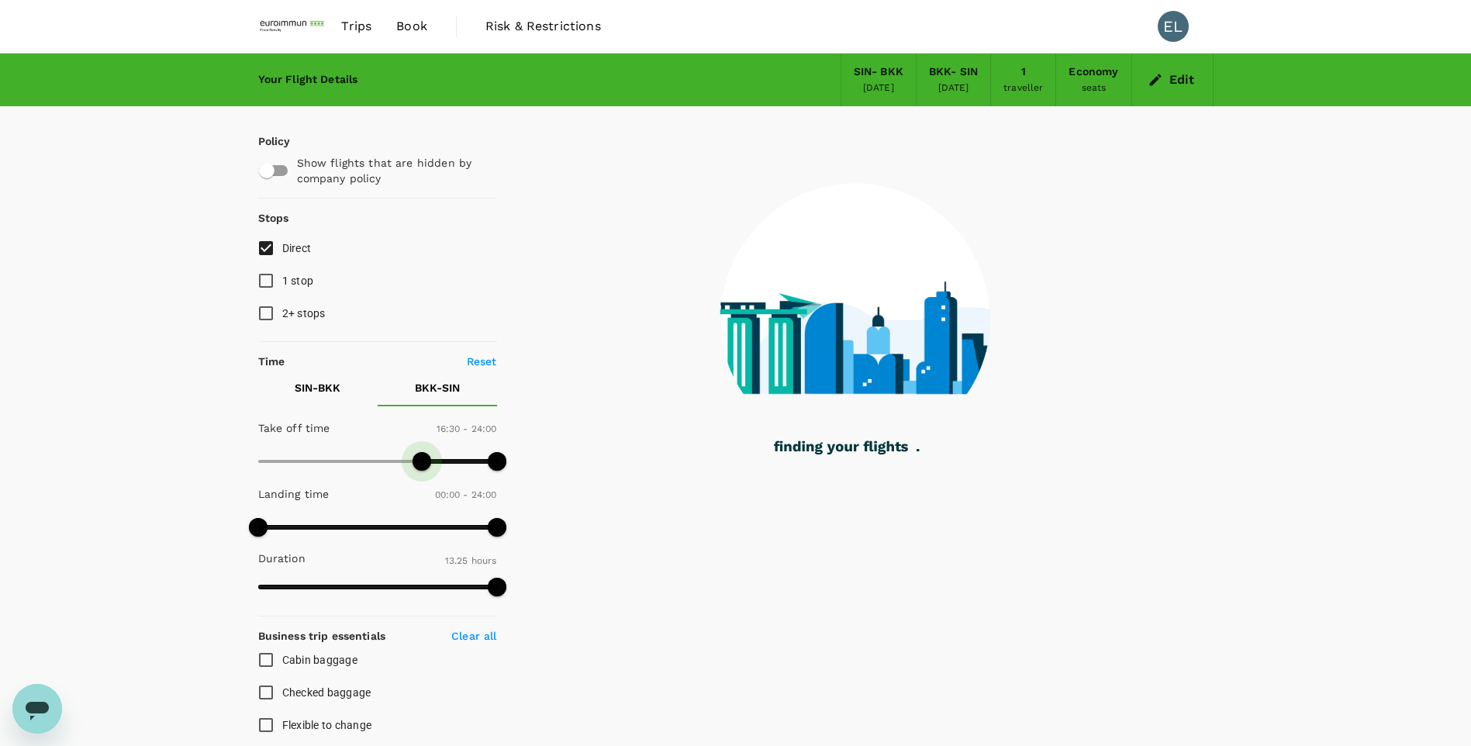
drag, startPoint x: 255, startPoint y: 454, endPoint x: 420, endPoint y: 458, distance: 165.2
click at [420, 458] on span at bounding box center [422, 461] width 19 height 19
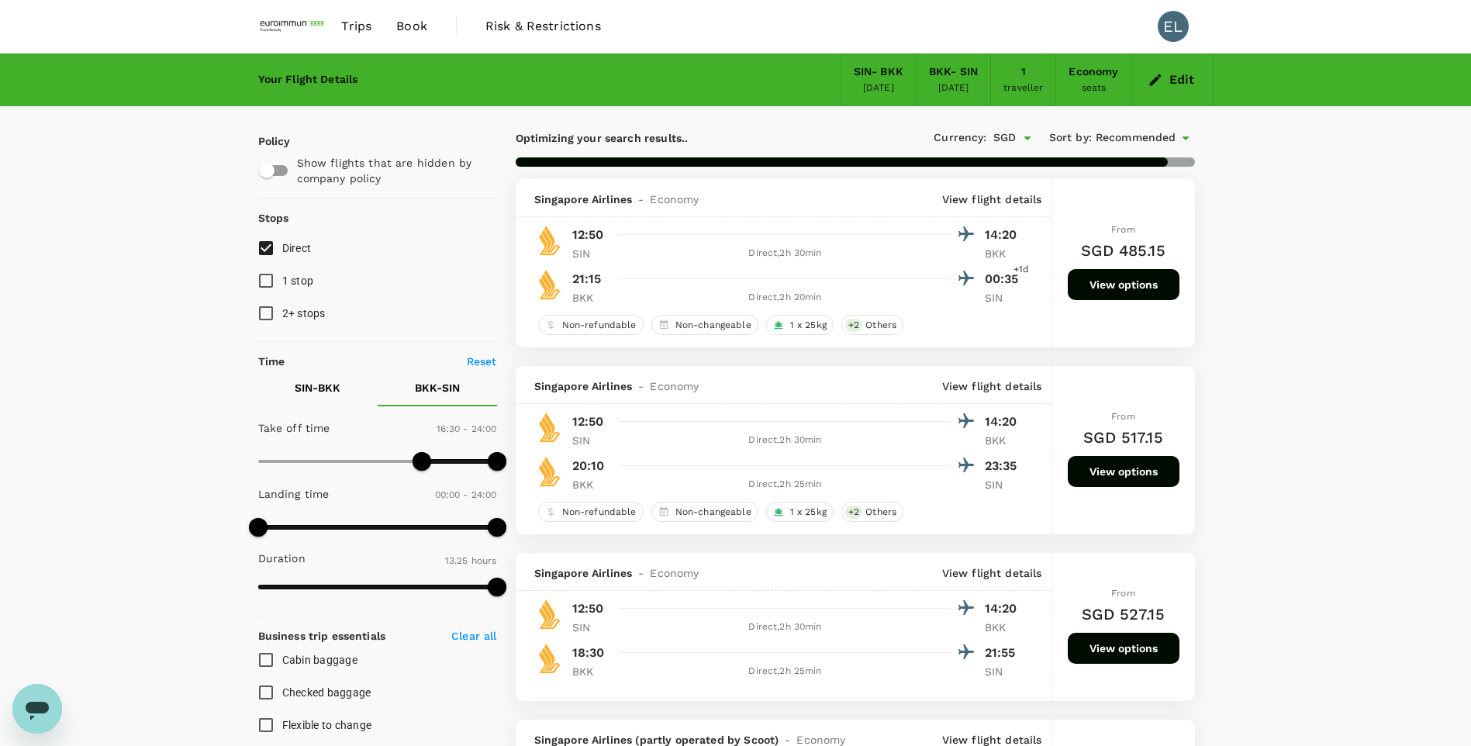
checkbox input "false"
checkbox input "true"
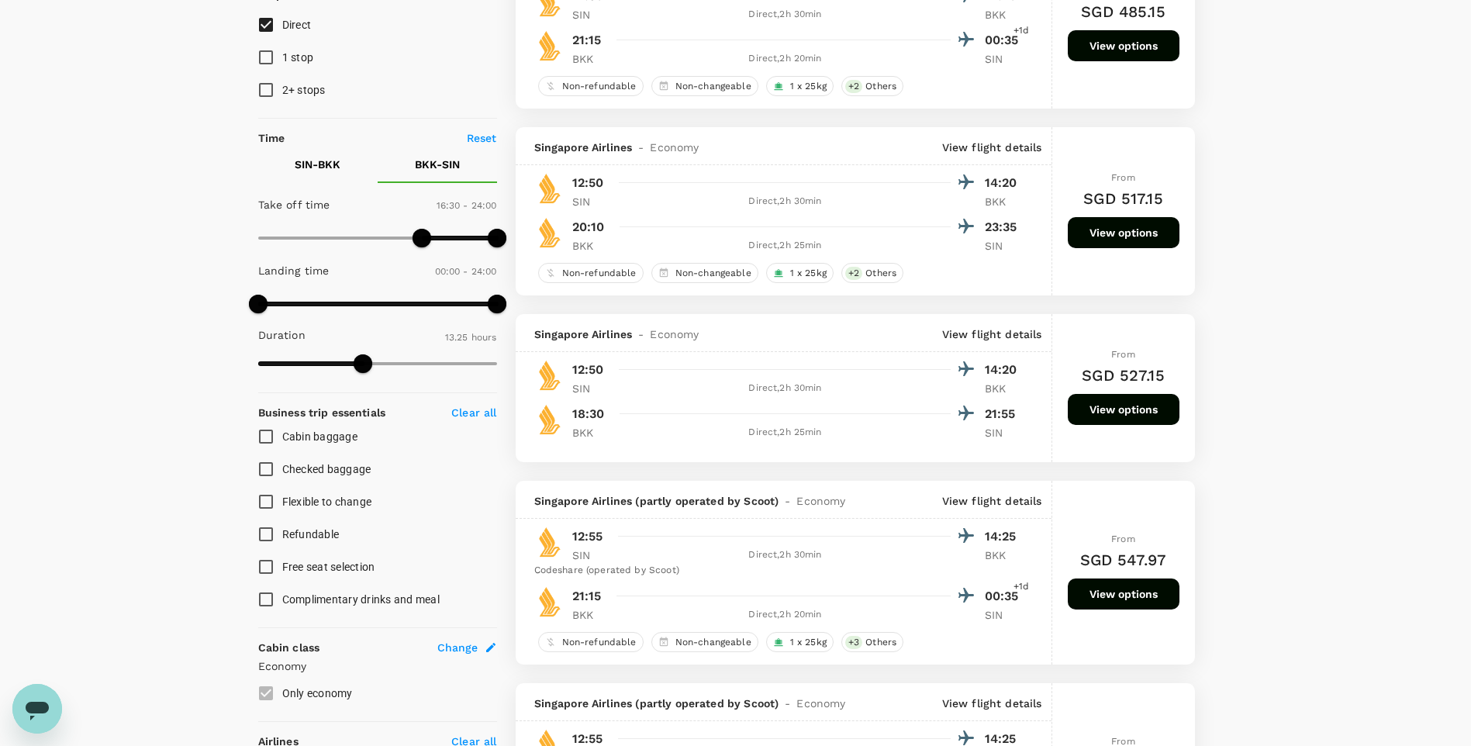
scroll to position [27, 0]
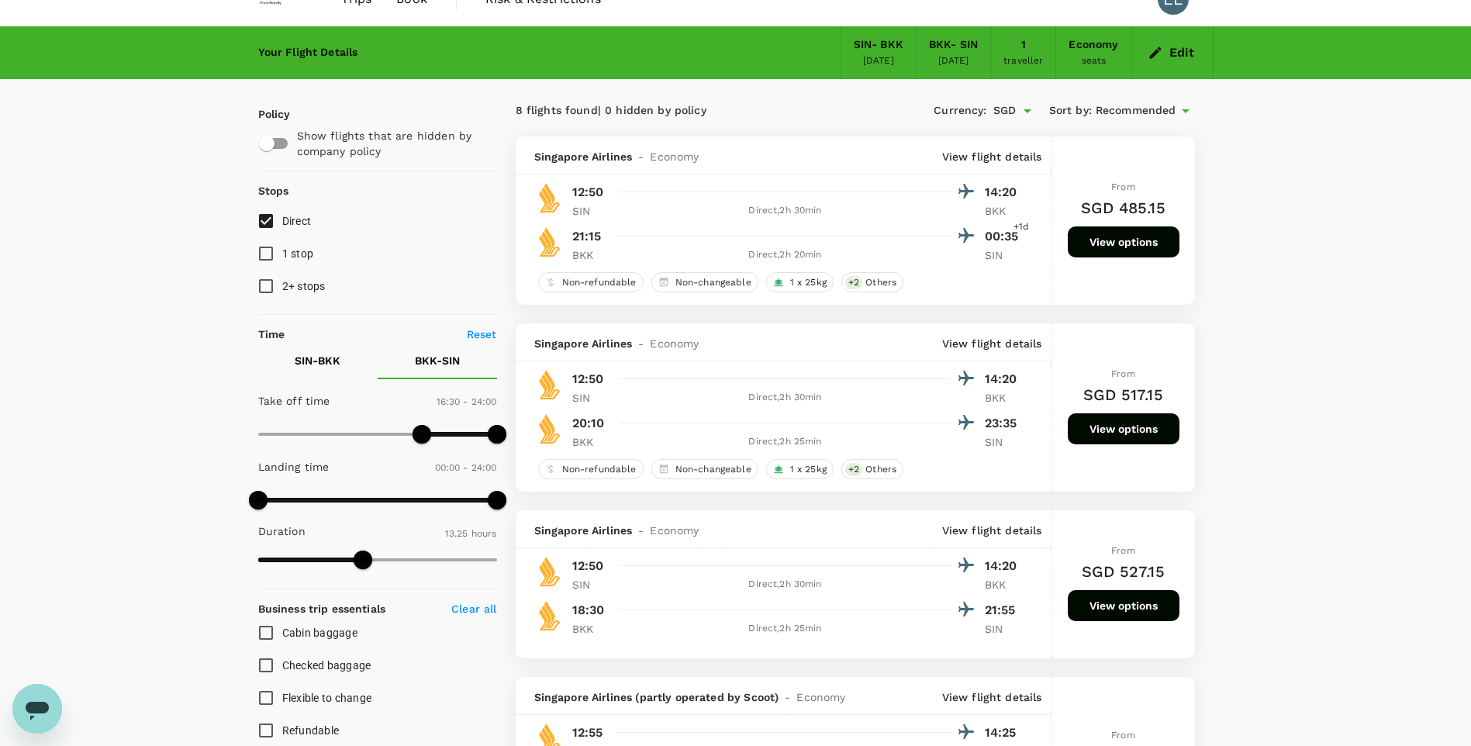
click at [1111, 235] on button "View options" at bounding box center [1124, 241] width 112 height 31
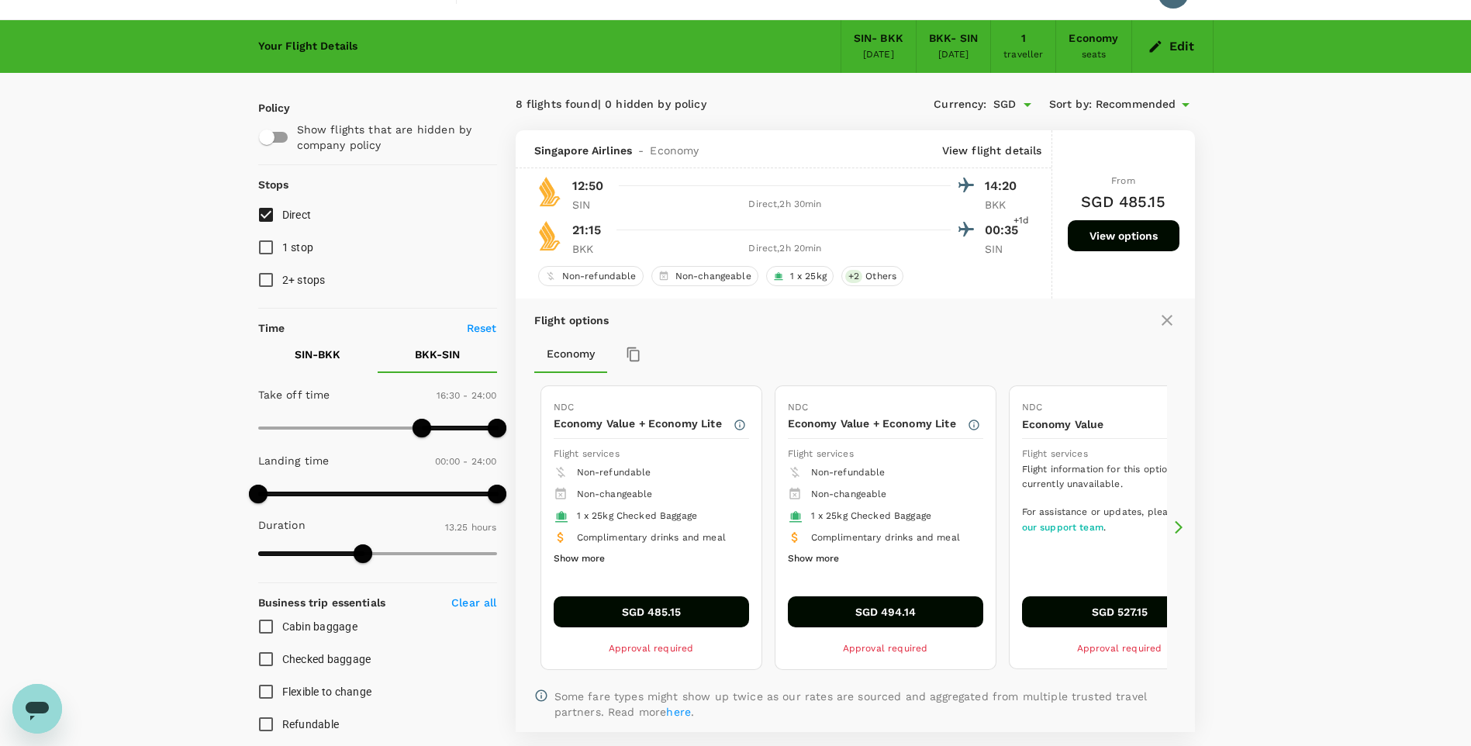
scroll to position [164, 0]
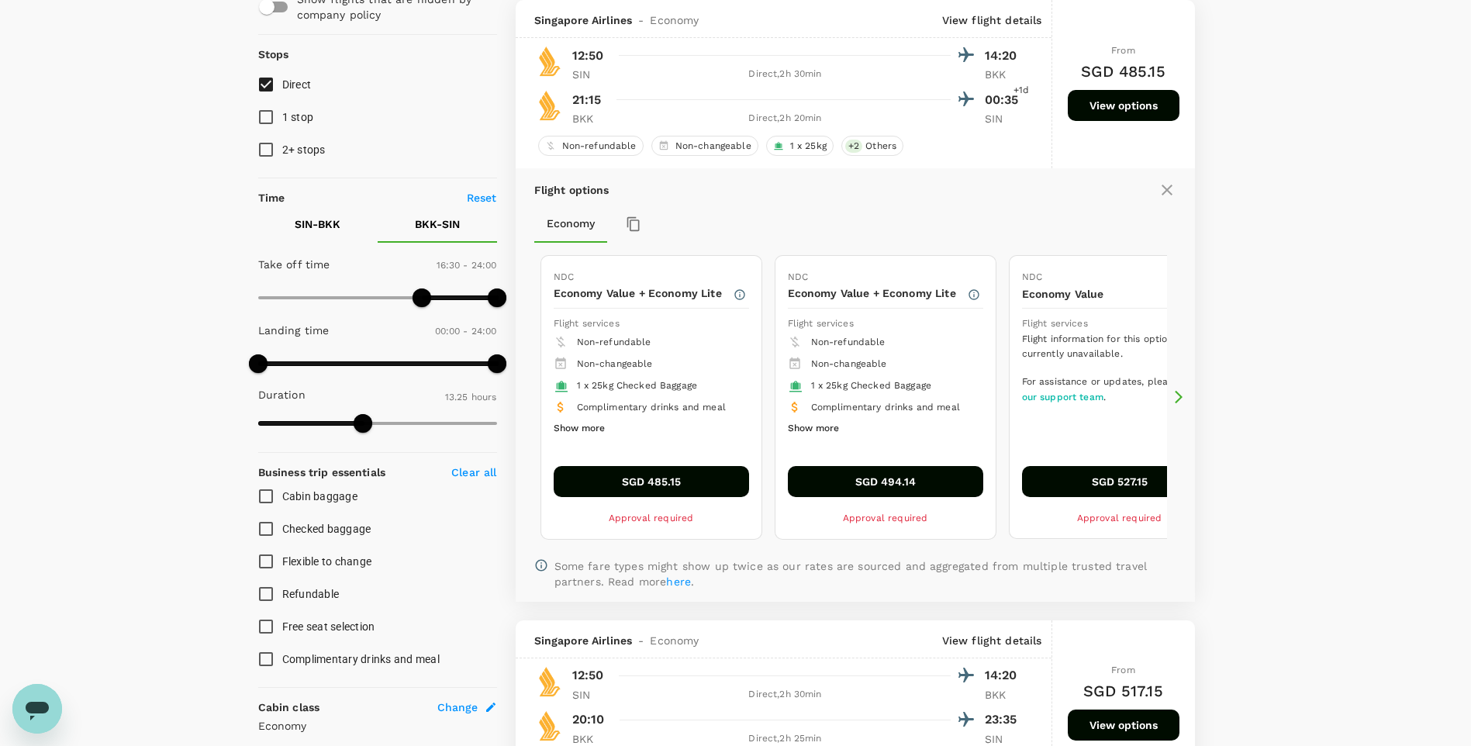
click at [1171, 392] on icon at bounding box center [1179, 397] width 16 height 16
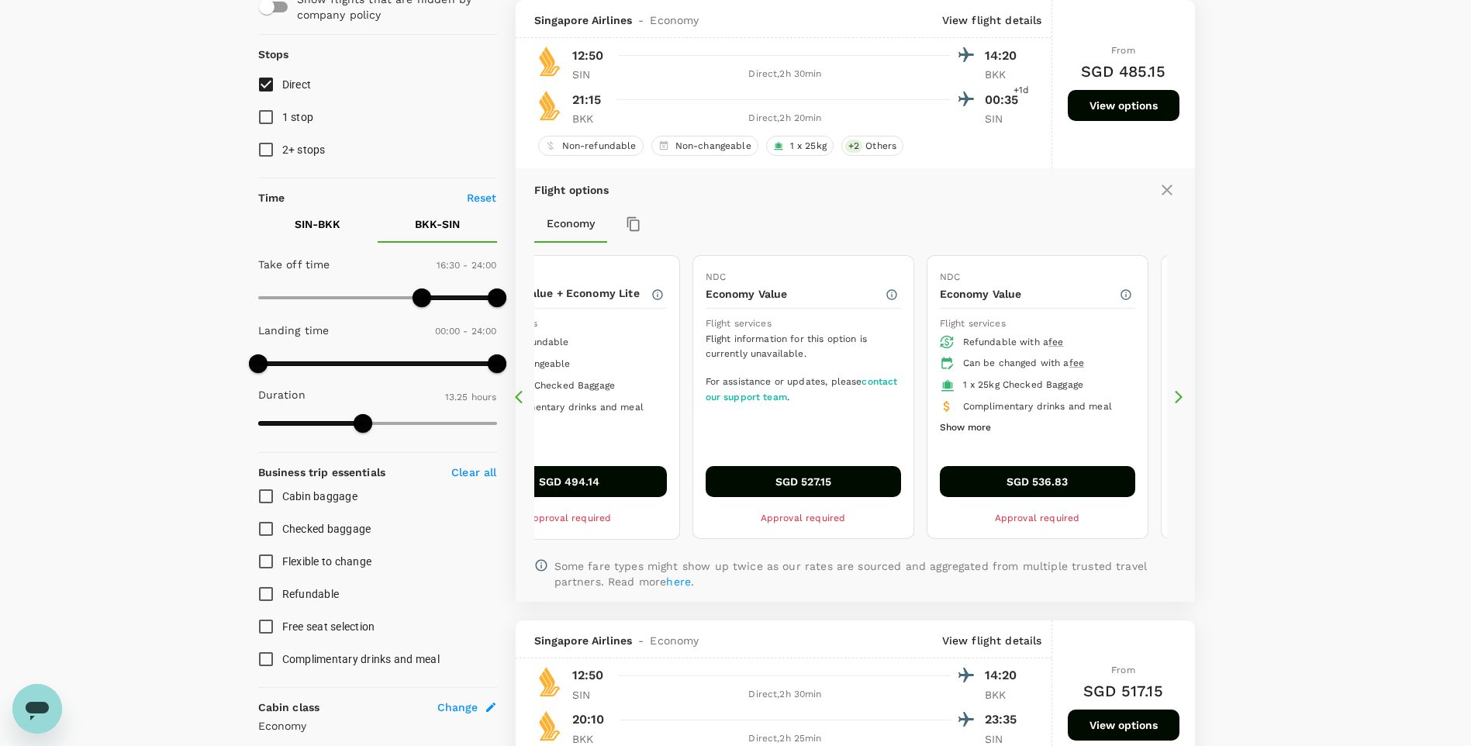
click at [1171, 392] on icon at bounding box center [1179, 397] width 16 height 16
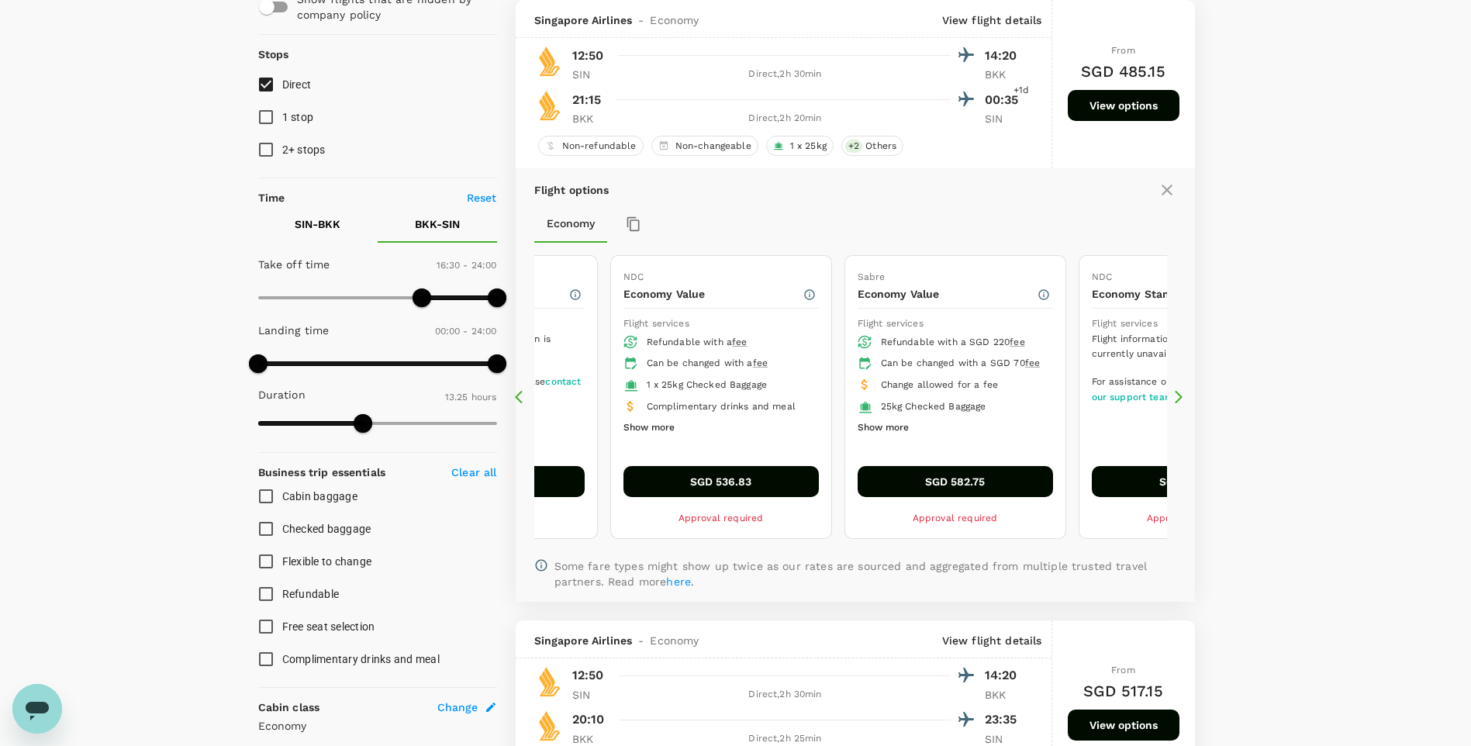
click at [1171, 392] on icon at bounding box center [1179, 397] width 16 height 16
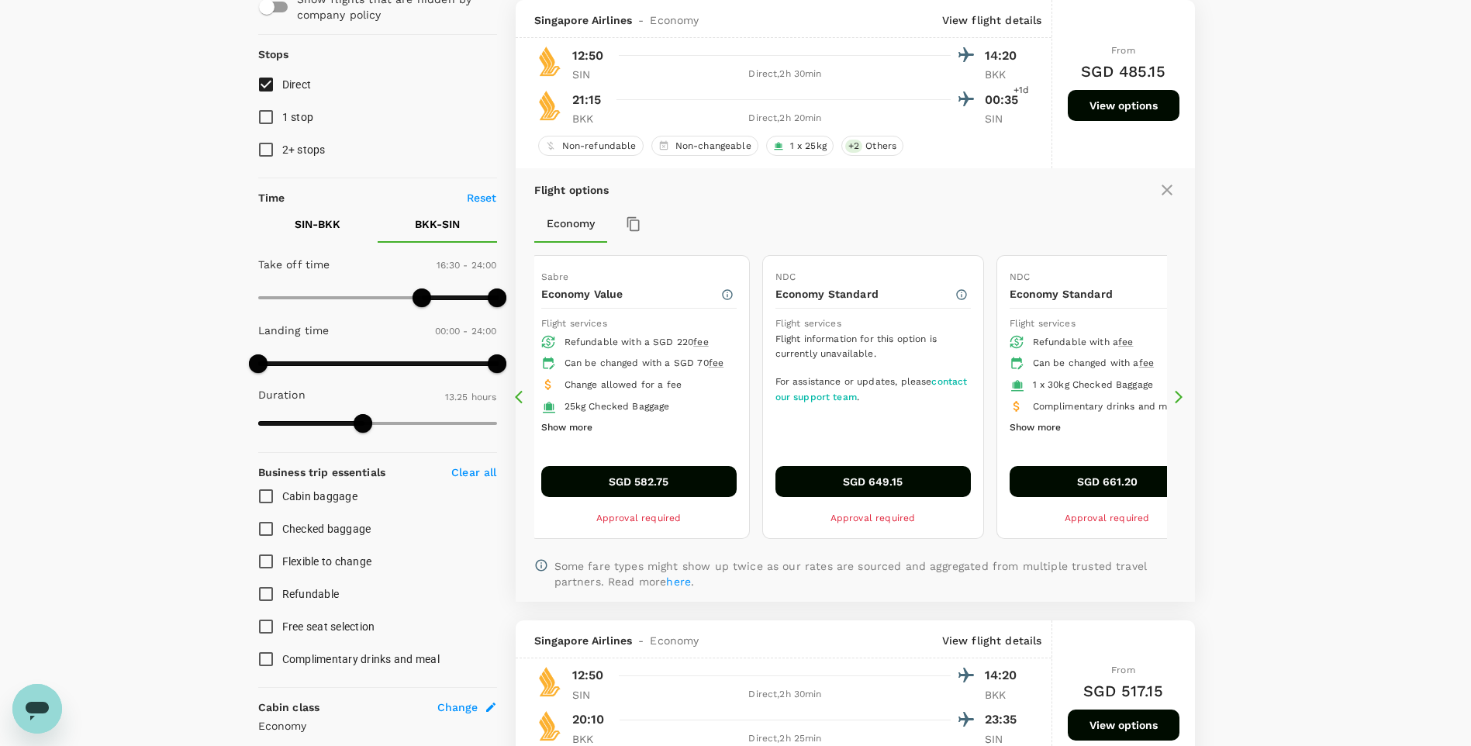
click at [1173, 404] on icon at bounding box center [1179, 397] width 16 height 16
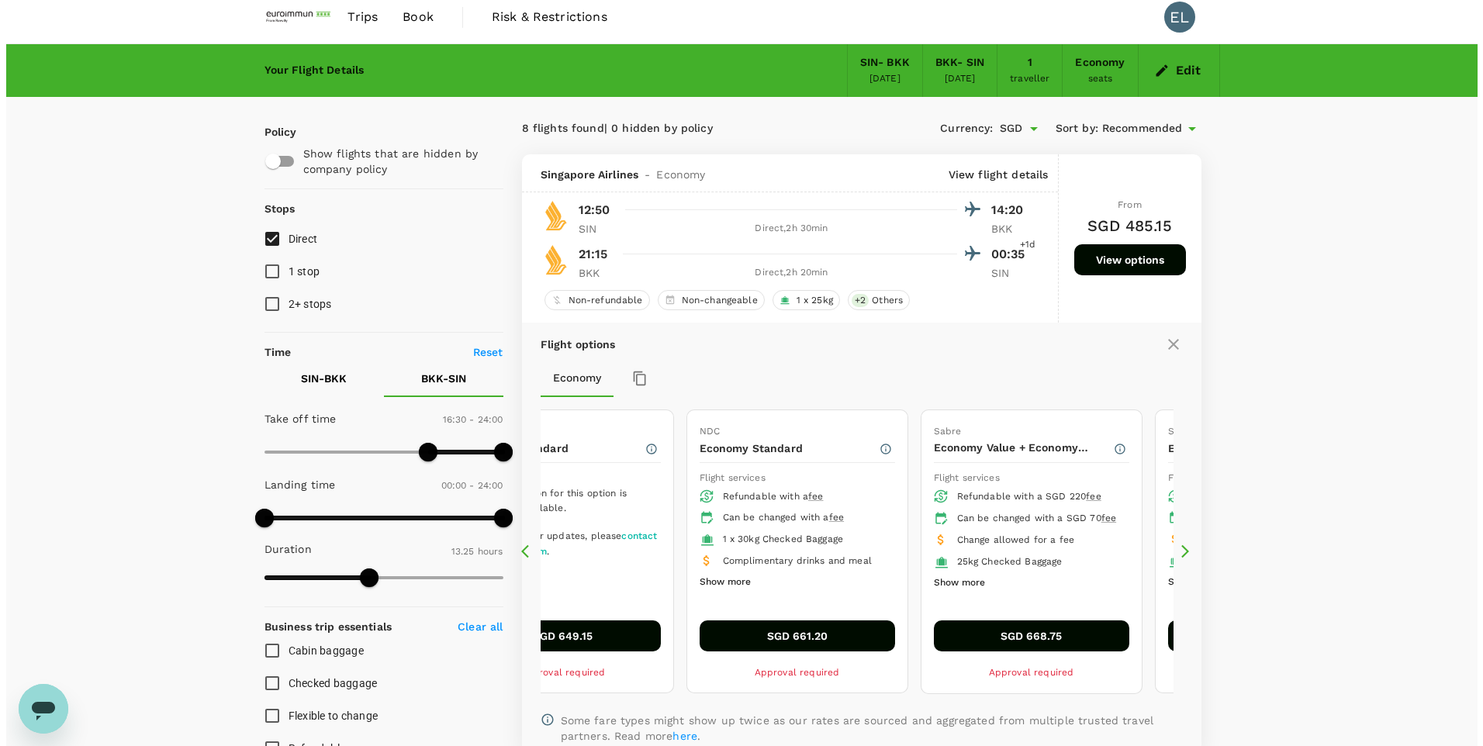
scroll to position [0, 0]
